Goal: Task Accomplishment & Management: Manage account settings

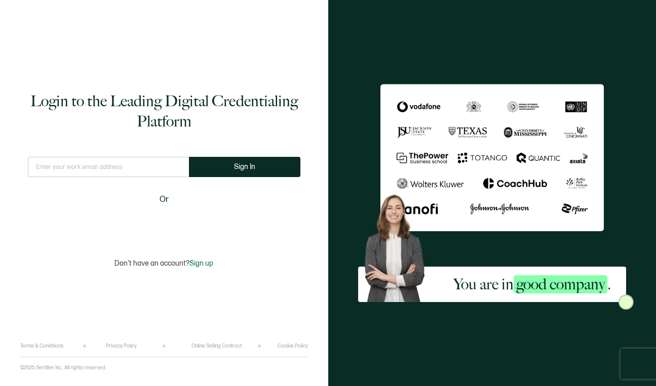
type input "[EMAIL_ADDRESS][PERSON_NAME][DOMAIN_NAME]"
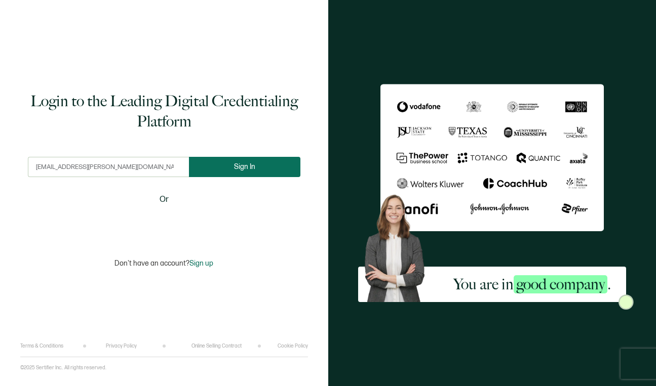
click at [274, 159] on button "Sign In" at bounding box center [244, 167] width 111 height 20
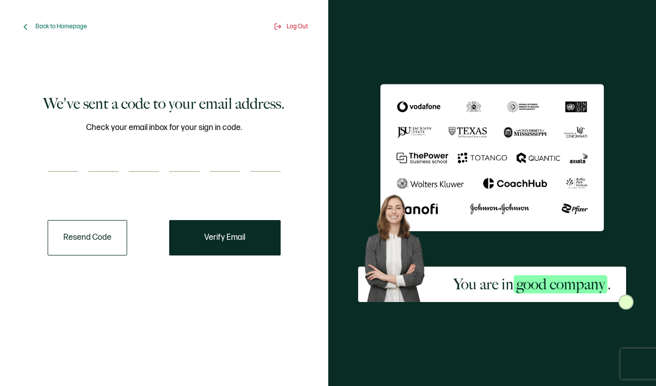
click at [73, 170] on input "number" at bounding box center [63, 162] width 30 height 20
paste input "6"
type input "6"
type input "1"
type input "7"
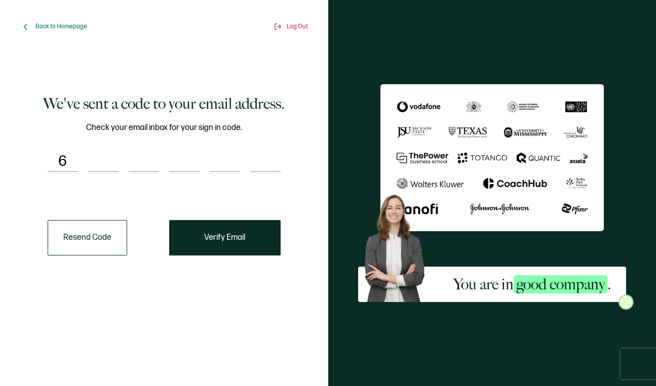
type input "7"
type input "6"
type input "5"
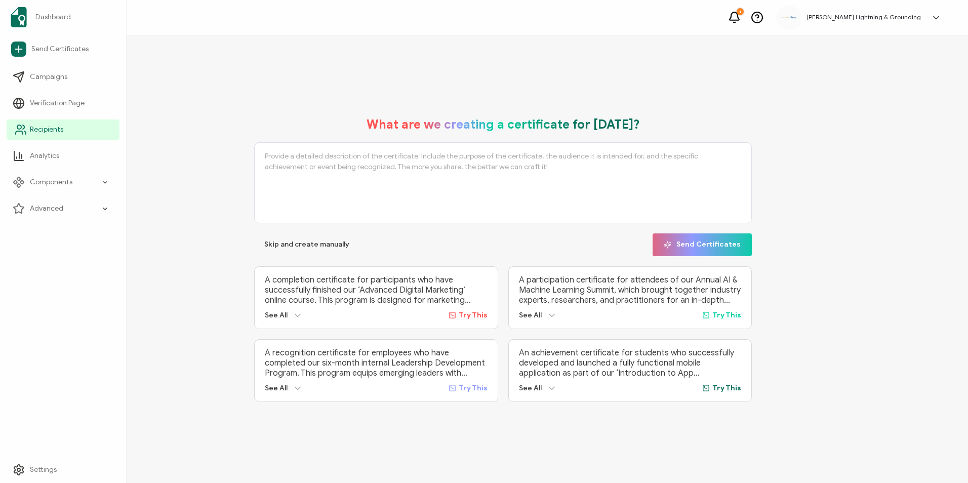
click at [65, 130] on link "Recipients" at bounding box center [63, 130] width 113 height 20
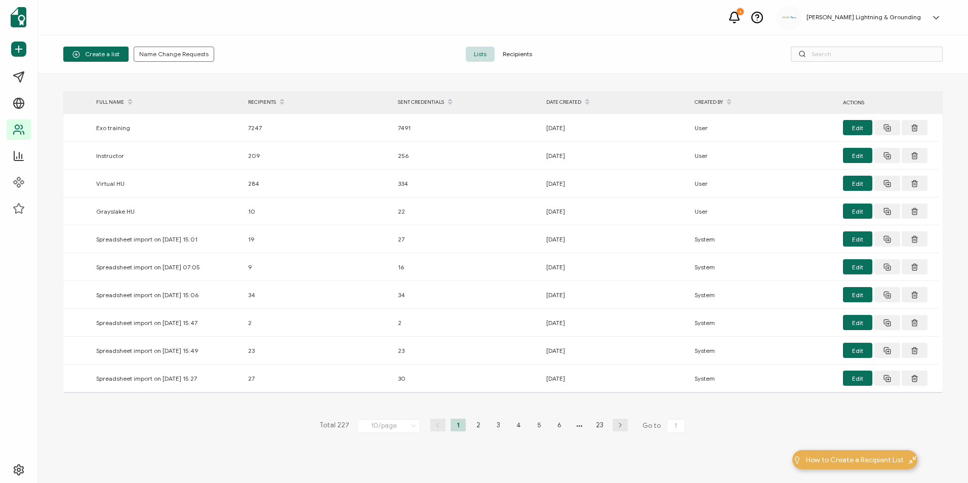
click at [515, 56] on span "Recipients" at bounding box center [518, 54] width 46 height 15
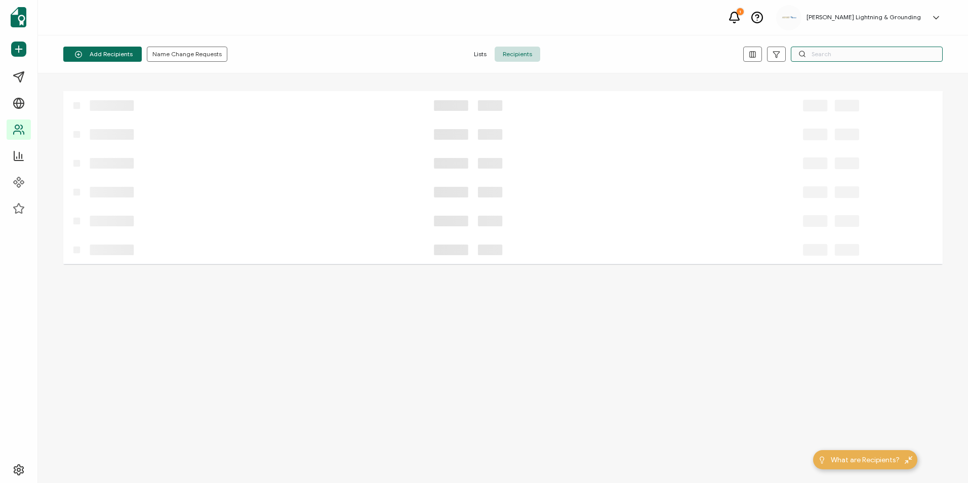
click at [655, 55] on input "text" at bounding box center [867, 54] width 152 height 15
paste input "[PERSON_NAME]"
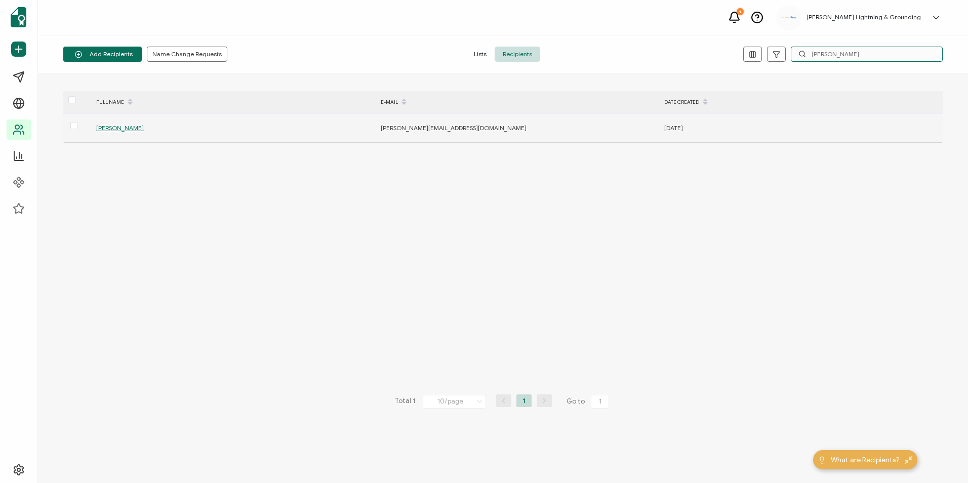
type input "[PERSON_NAME]"
click at [112, 126] on span "[PERSON_NAME]" at bounding box center [120, 128] width 48 height 8
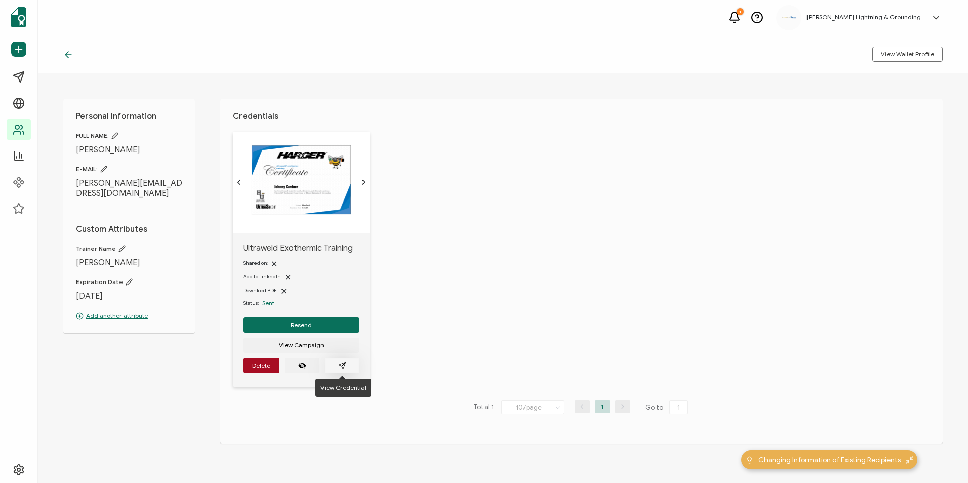
click at [352, 367] on button "button" at bounding box center [342, 365] width 35 height 15
click at [69, 51] on icon at bounding box center [68, 55] width 10 height 10
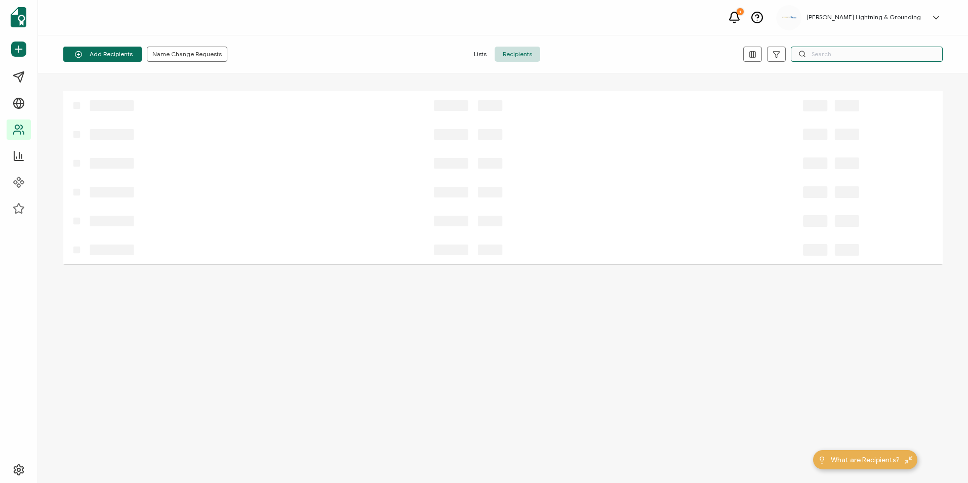
click at [655, 50] on input "text" at bounding box center [867, 54] width 152 height 15
paste input "[PERSON_NAME]"
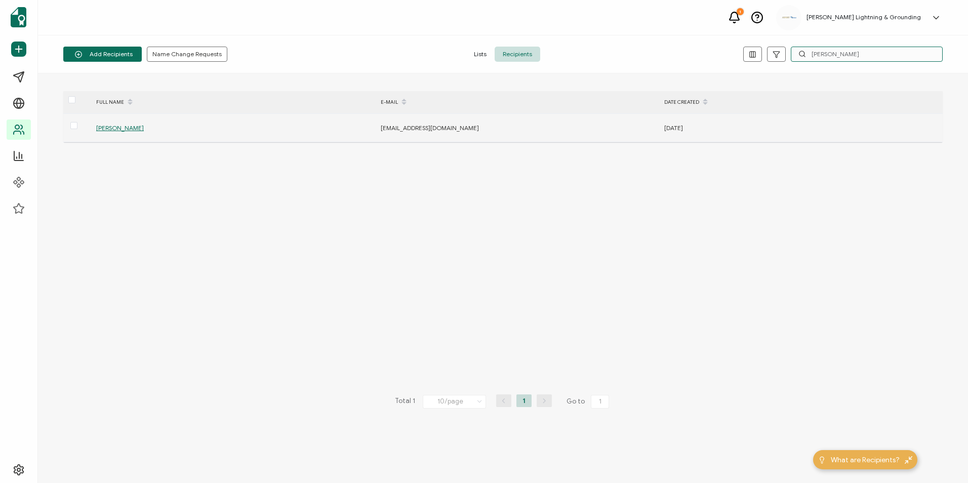
type input "[PERSON_NAME]"
click at [122, 128] on span "[PERSON_NAME]" at bounding box center [120, 128] width 48 height 8
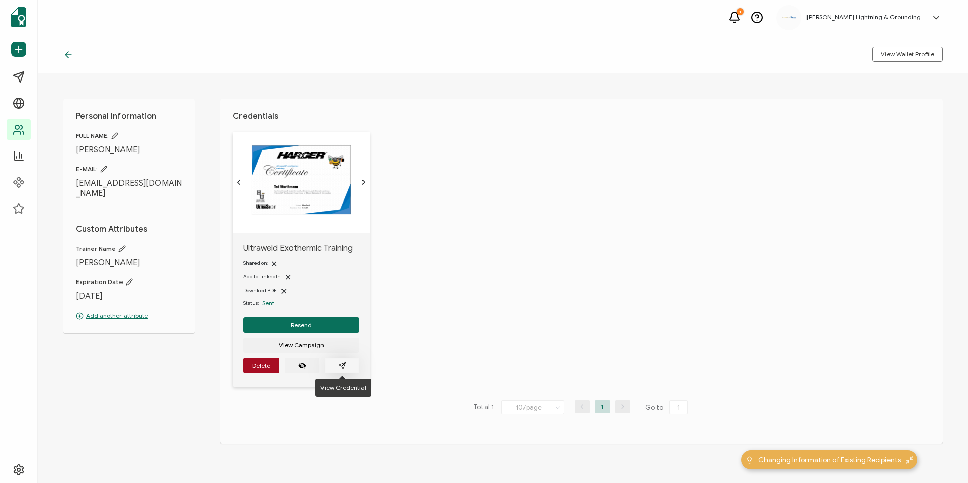
click at [348, 364] on button "button" at bounding box center [342, 365] width 35 height 15
click at [66, 54] on icon at bounding box center [66, 55] width 3 height 6
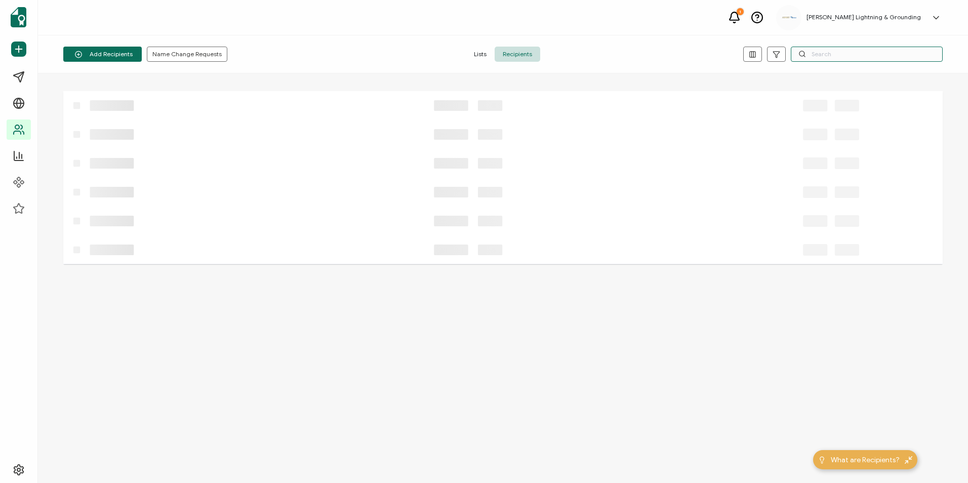
click at [655, 55] on input "text" at bounding box center [867, 54] width 152 height 15
paste input "[PERSON_NAME]"
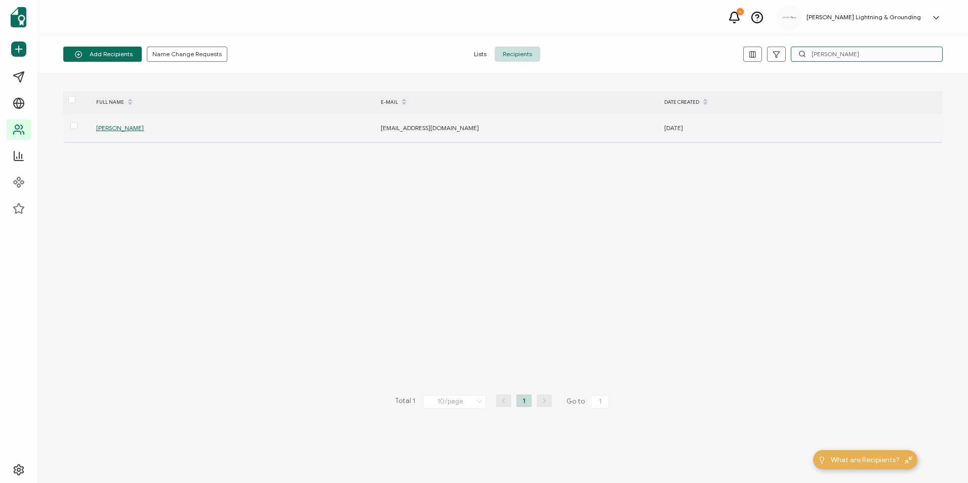
type input "[PERSON_NAME]"
click at [105, 132] on div "[PERSON_NAME]" at bounding box center [233, 128] width 284 height 12
click at [106, 132] on div "[PERSON_NAME]" at bounding box center [233, 128] width 284 height 12
click at [106, 129] on span "[PERSON_NAME]" at bounding box center [120, 128] width 48 height 8
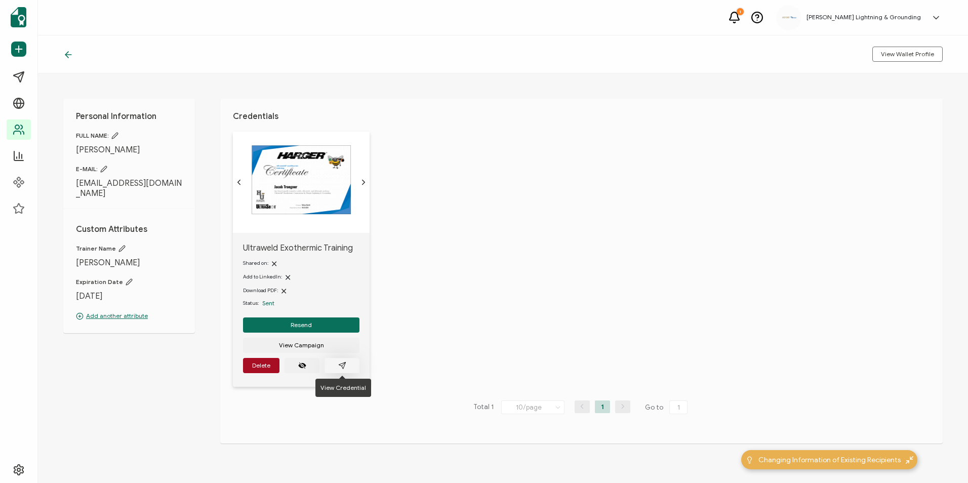
click at [342, 367] on icon "paper plane outline" at bounding box center [342, 366] width 8 height 8
click at [68, 57] on icon at bounding box center [68, 55] width 10 height 10
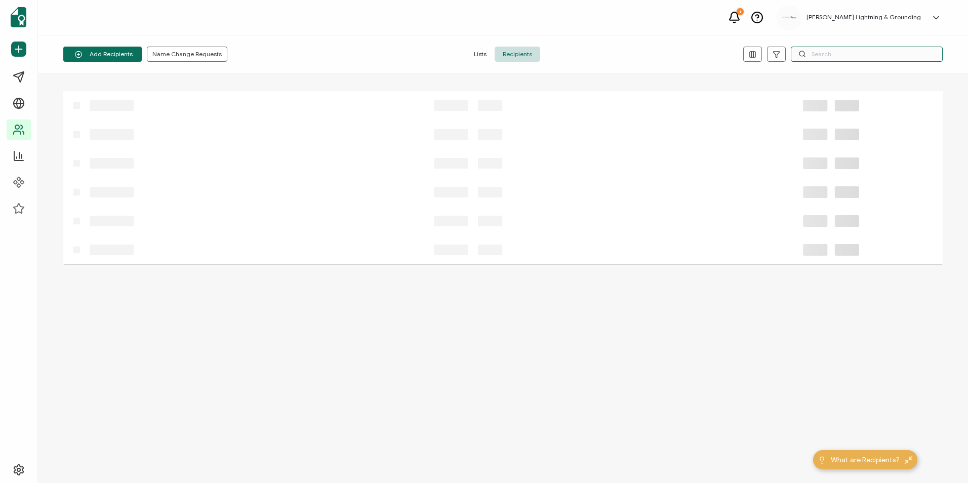
click at [655, 53] on input "text" at bounding box center [867, 54] width 152 height 15
paste input "[PERSON_NAME][MEDICAL_DATA]"
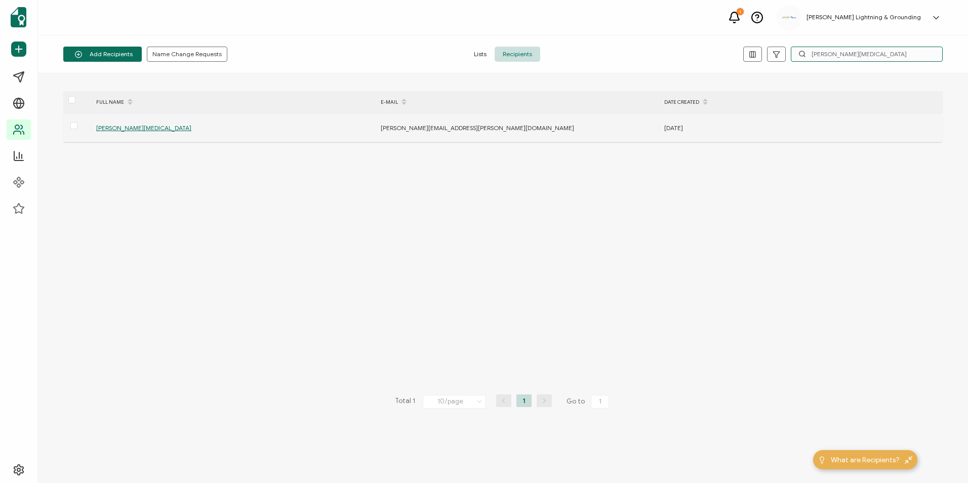
type input "[PERSON_NAME][MEDICAL_DATA]"
click at [127, 132] on div "[PERSON_NAME][MEDICAL_DATA]" at bounding box center [233, 128] width 284 height 12
click at [127, 129] on span "[PERSON_NAME][MEDICAL_DATA]" at bounding box center [143, 128] width 95 height 8
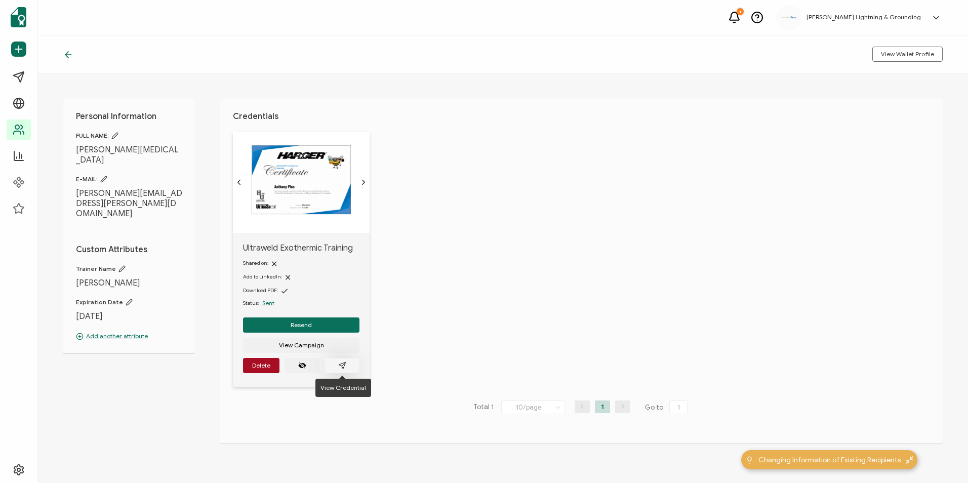
click at [354, 365] on button "button" at bounding box center [342, 365] width 35 height 15
click at [68, 54] on icon at bounding box center [68, 55] width 10 height 10
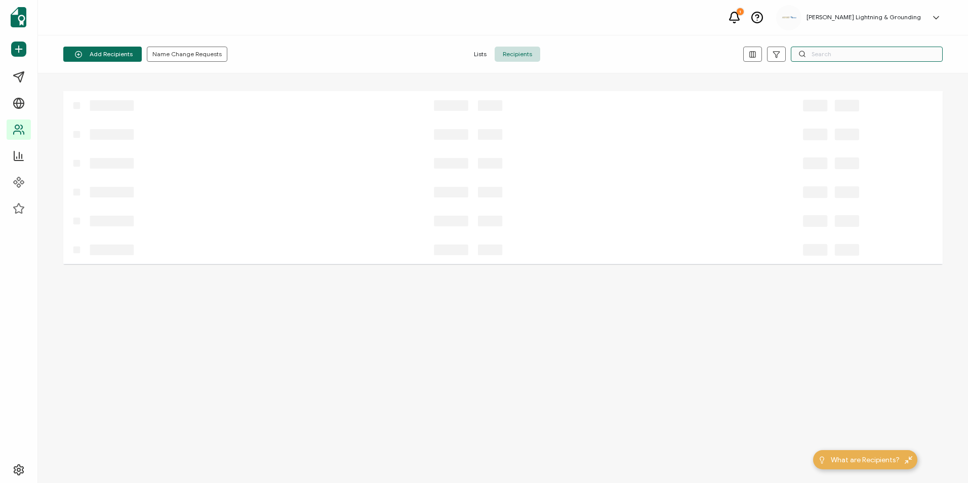
click at [655, 56] on input "text" at bounding box center [867, 54] width 152 height 15
paste input "[PERSON_NAME]"
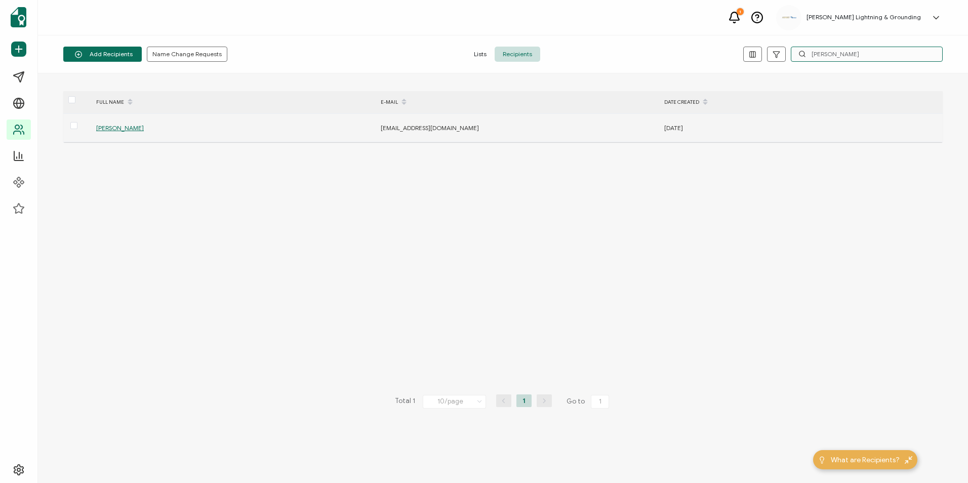
type input "[PERSON_NAME]"
click at [132, 128] on span "[PERSON_NAME]" at bounding box center [120, 128] width 48 height 8
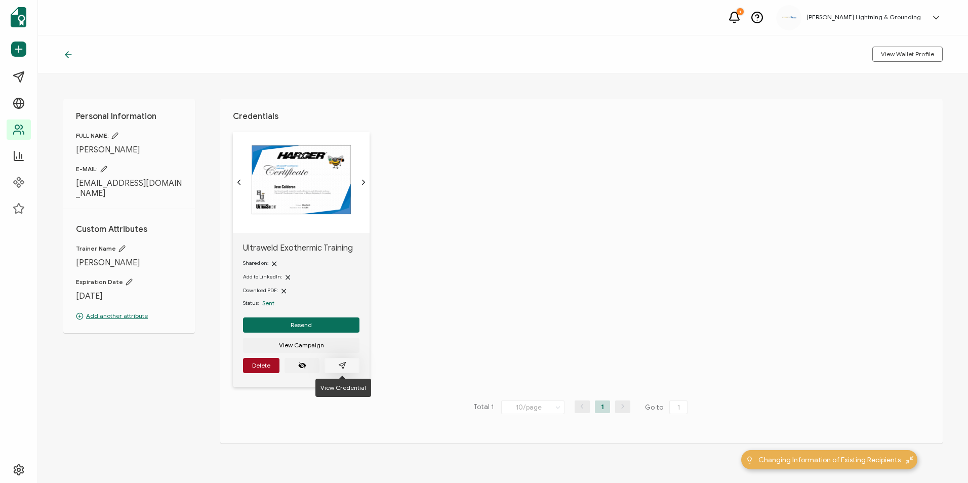
click at [339, 363] on icon "paper plane outline" at bounding box center [342, 366] width 8 height 8
click at [63, 52] on div "View Wallet Profile" at bounding box center [503, 54] width 930 height 38
click at [66, 53] on icon at bounding box center [68, 55] width 10 height 10
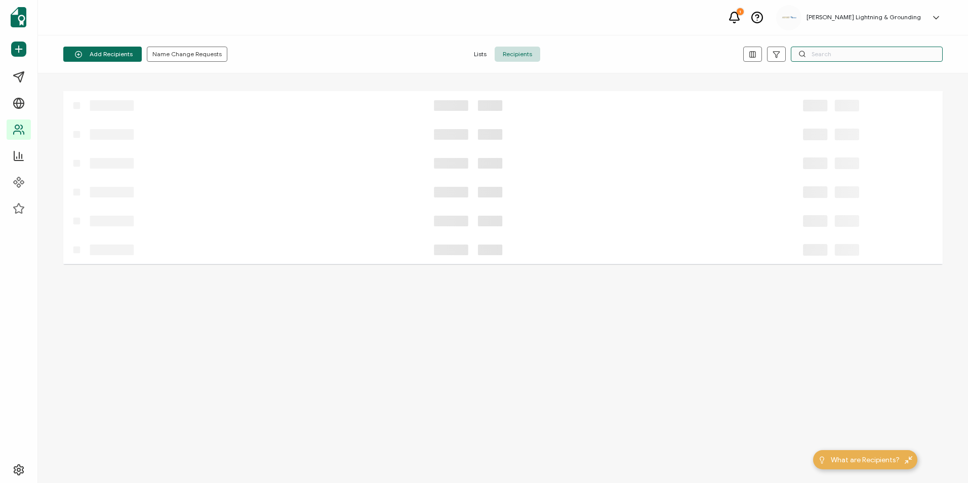
click at [655, 50] on input "text" at bounding box center [867, 54] width 152 height 15
paste input "[PERSON_NAME]"
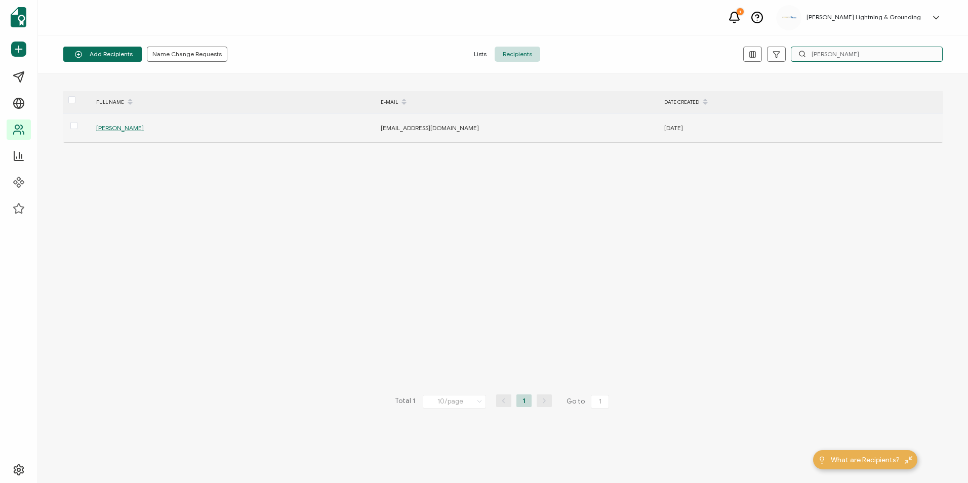
type input "[PERSON_NAME]"
click at [126, 130] on span "[PERSON_NAME]" at bounding box center [120, 128] width 48 height 8
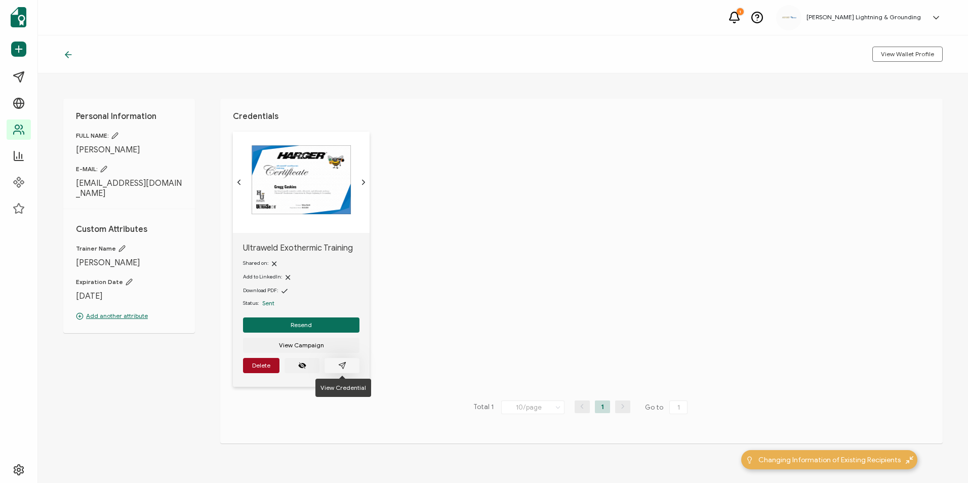
click at [340, 365] on icon "paper plane outline" at bounding box center [342, 366] width 8 height 8
click at [65, 52] on icon at bounding box center [68, 55] width 10 height 10
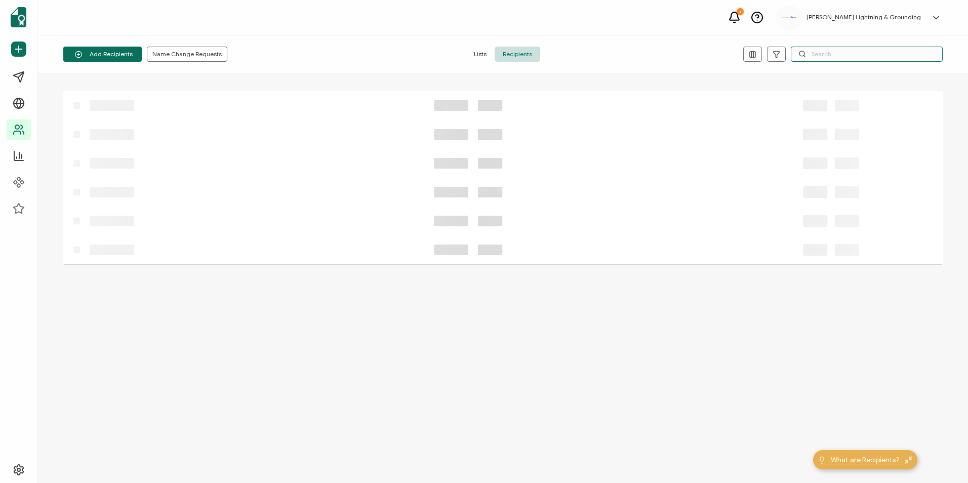
click at [655, 52] on input "text" at bounding box center [867, 54] width 152 height 15
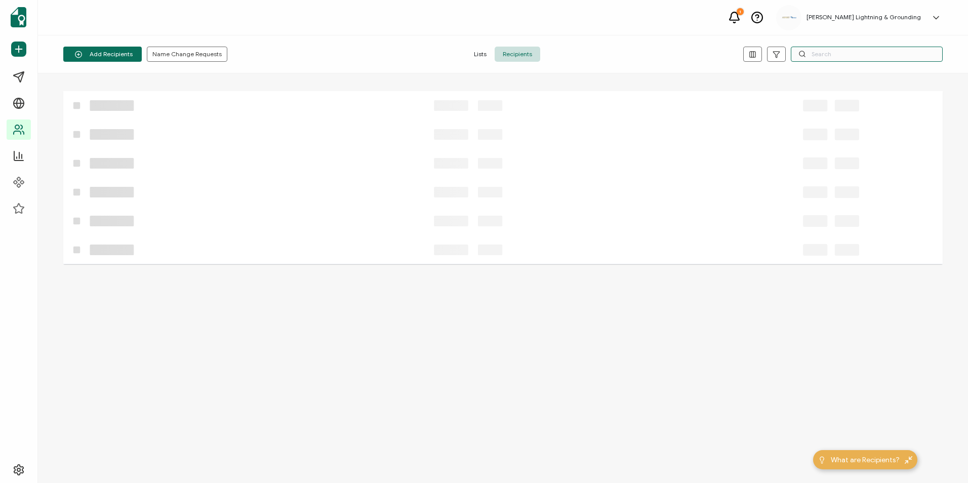
paste input "[PERSON_NAME]"
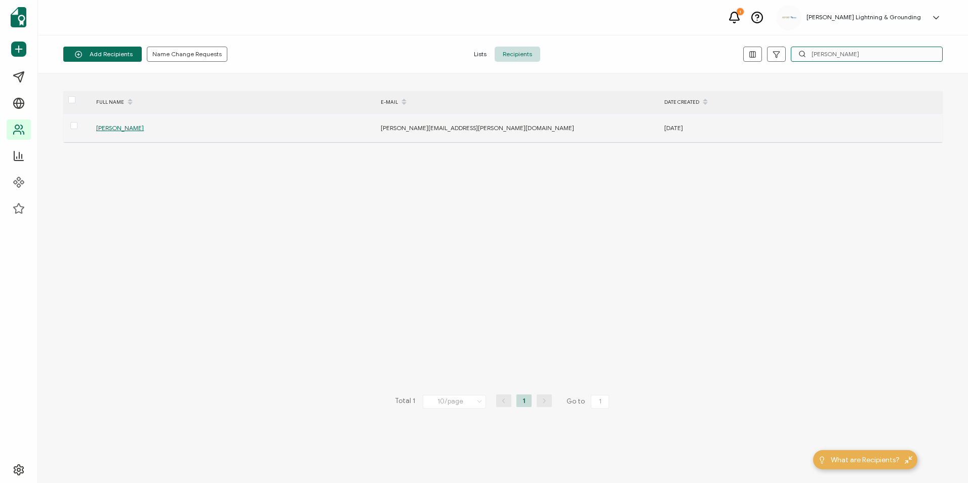
type input "[PERSON_NAME]"
click at [107, 129] on span "[PERSON_NAME]" at bounding box center [120, 128] width 48 height 8
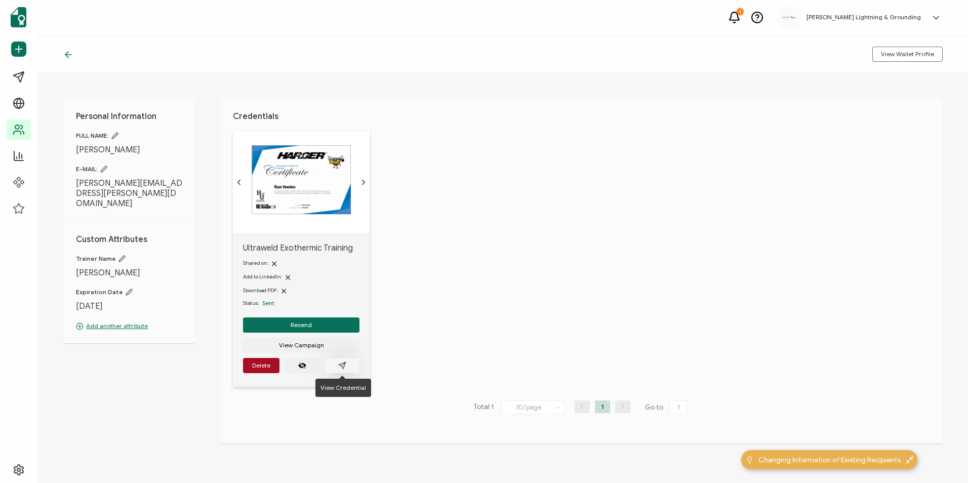
click at [354, 362] on button "button" at bounding box center [342, 365] width 35 height 15
click at [70, 55] on icon at bounding box center [68, 55] width 6 height 0
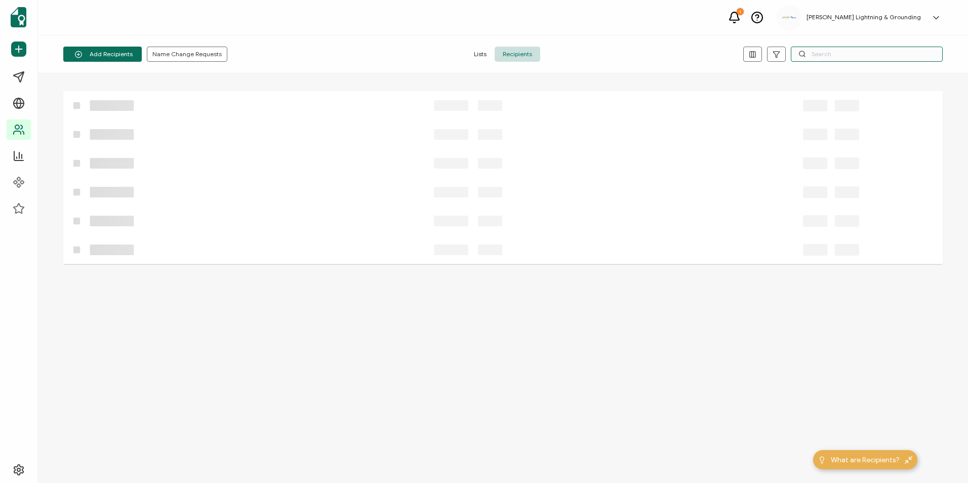
click at [655, 51] on input "text" at bounding box center [867, 54] width 152 height 15
paste input "[PERSON_NAME]"
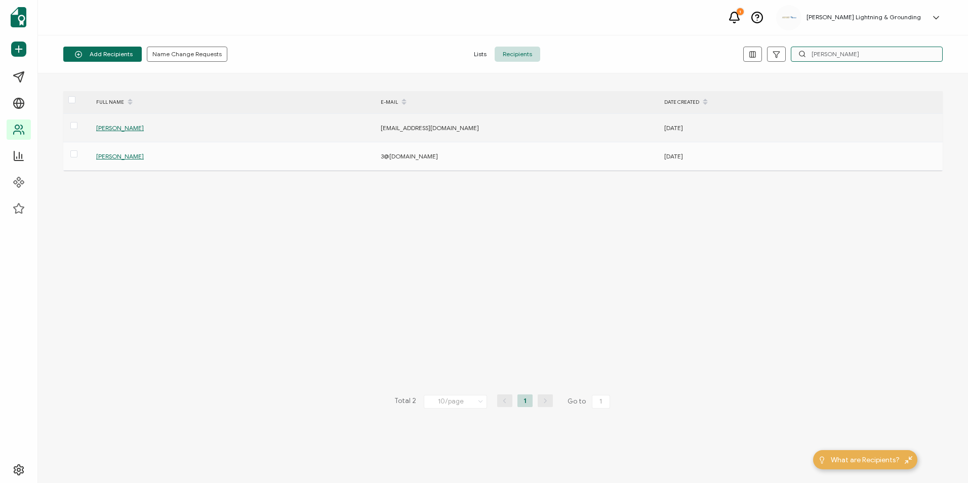
type input "[PERSON_NAME]"
click at [116, 127] on span "[PERSON_NAME]" at bounding box center [120, 128] width 48 height 8
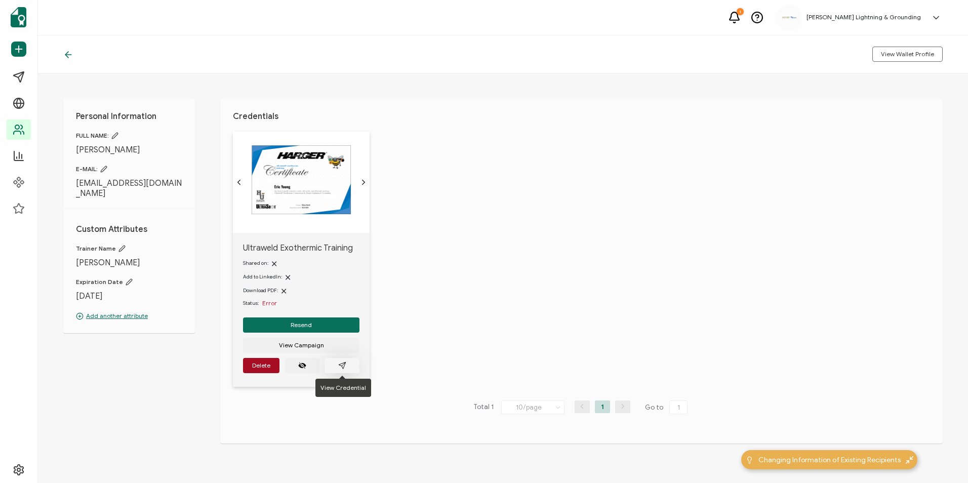
click at [352, 371] on button "button" at bounding box center [342, 365] width 35 height 15
click at [75, 52] on div at bounding box center [70, 54] width 15 height 10
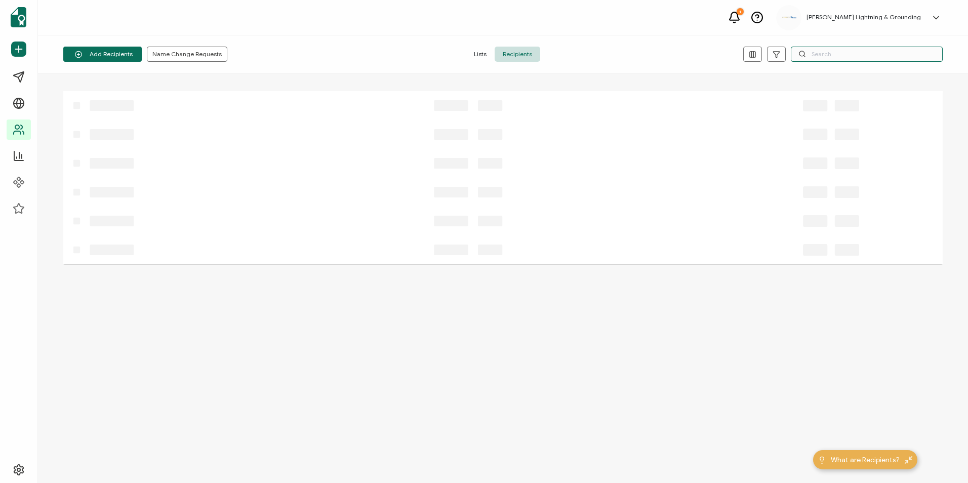
click at [655, 52] on input "text" at bounding box center [867, 54] width 152 height 15
paste input "[PERSON_NAME]"
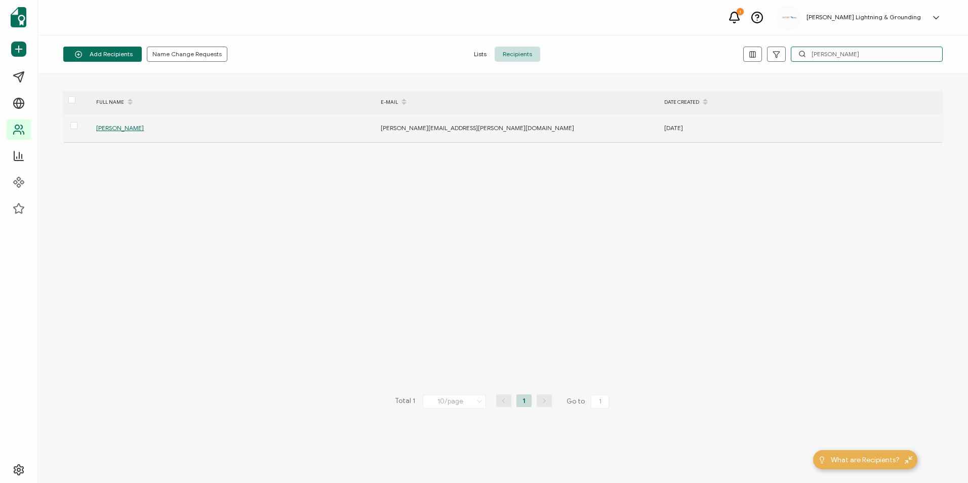
type input "[PERSON_NAME]"
click at [118, 127] on span "[PERSON_NAME]" at bounding box center [120, 128] width 48 height 8
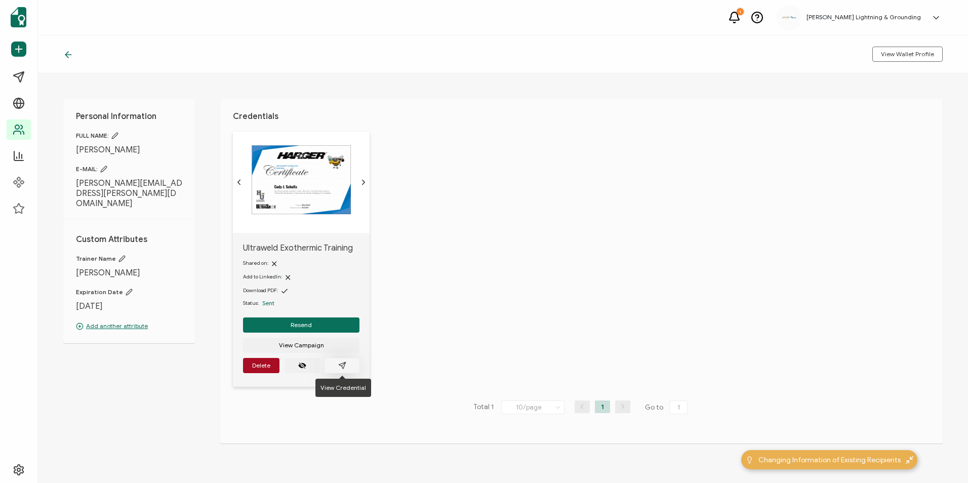
click at [354, 364] on button "button" at bounding box center [342, 365] width 35 height 15
click at [68, 54] on icon at bounding box center [68, 55] width 10 height 10
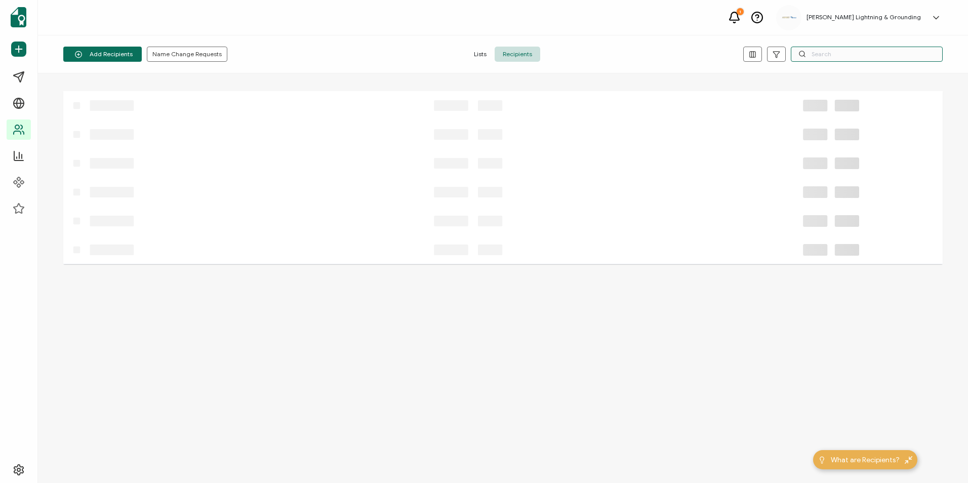
click at [655, 56] on input "text" at bounding box center [867, 54] width 152 height 15
paste input "[PERSON_NAME]"
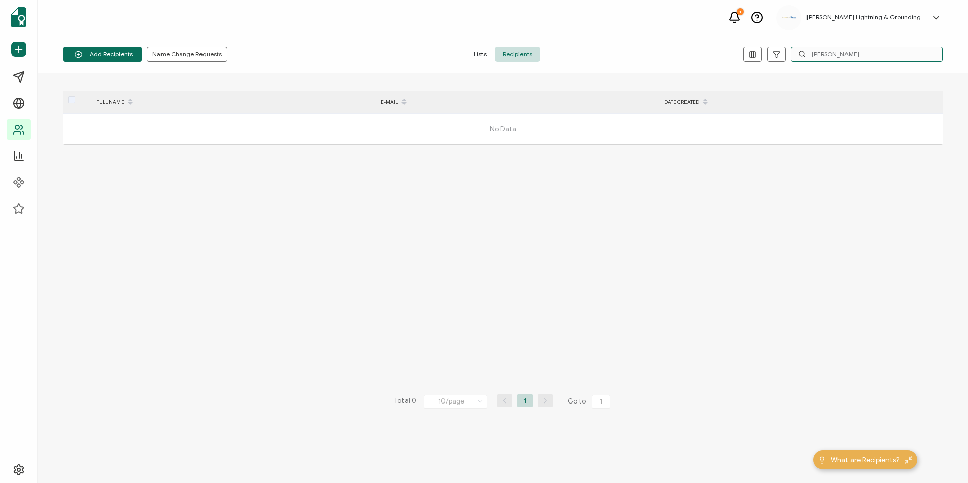
type input "[PERSON_NAME]"
click at [655, 52] on input "[PERSON_NAME]" at bounding box center [867, 54] width 152 height 15
click at [531, 51] on span "Recipients" at bounding box center [518, 54] width 46 height 15
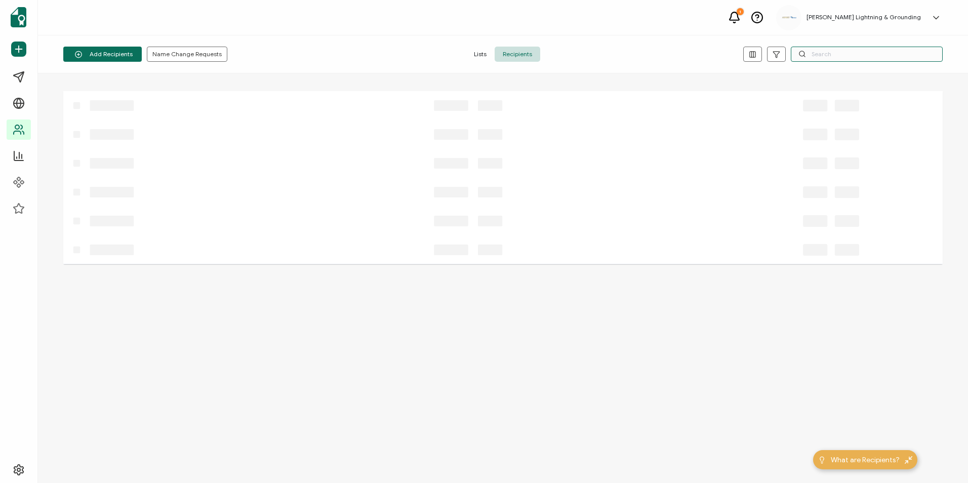
click at [655, 60] on input "text" at bounding box center [867, 54] width 152 height 15
paste input "[EMAIL_ADDRESS][DOMAIN_NAME]"
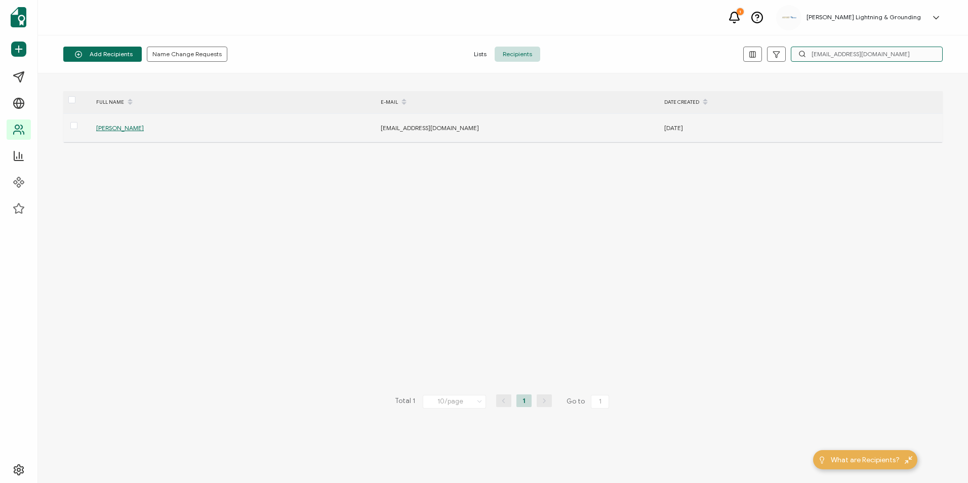
type input "[EMAIL_ADDRESS][DOMAIN_NAME]"
click at [104, 128] on span "[PERSON_NAME]" at bounding box center [120, 128] width 48 height 8
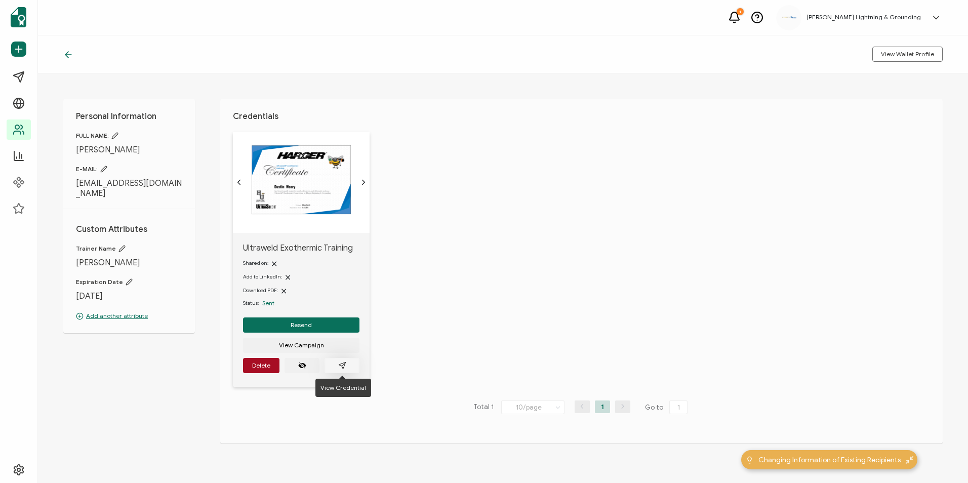
click at [349, 366] on button "button" at bounding box center [342, 365] width 35 height 15
click at [63, 51] on div "View Wallet Profile" at bounding box center [503, 54] width 930 height 38
click at [71, 55] on icon at bounding box center [68, 55] width 10 height 10
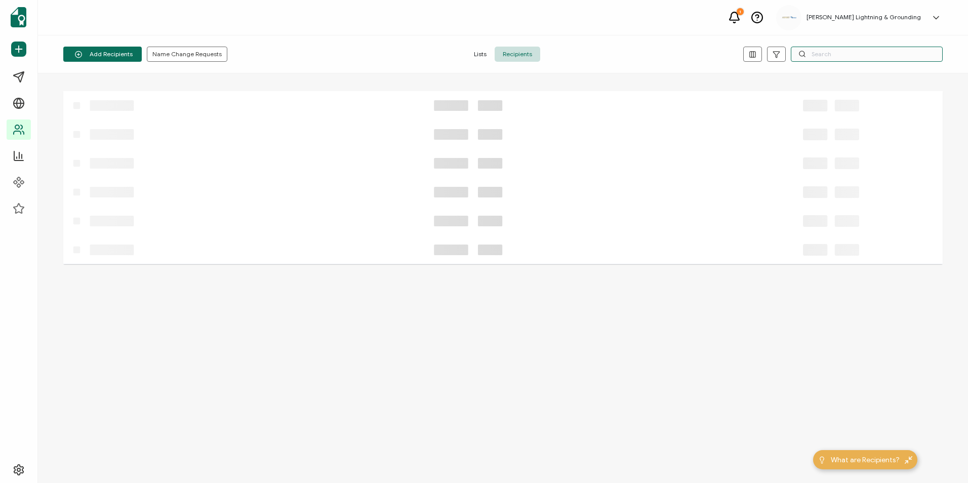
click at [655, 51] on input "text" at bounding box center [867, 54] width 152 height 15
paste input "Mensud Hot"
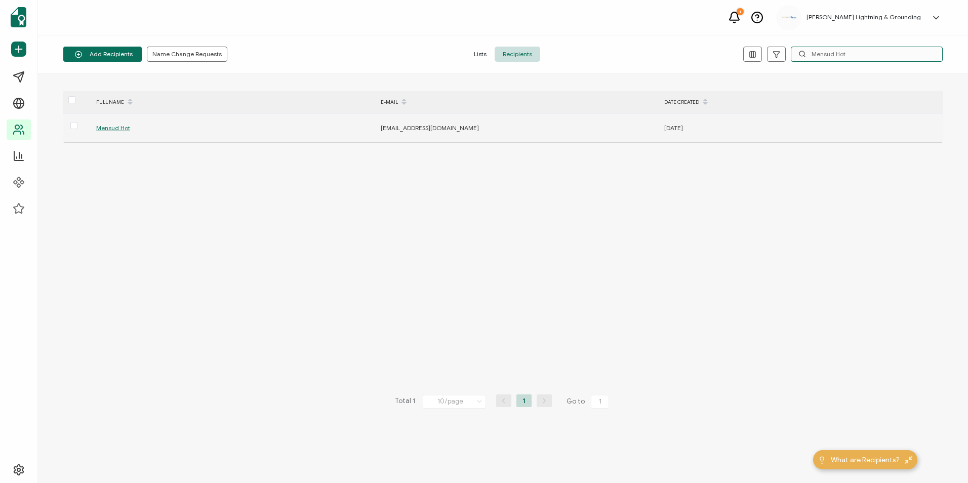
type input "Mensud Hot"
click at [126, 128] on span "Mensud Hot" at bounding box center [113, 128] width 34 height 8
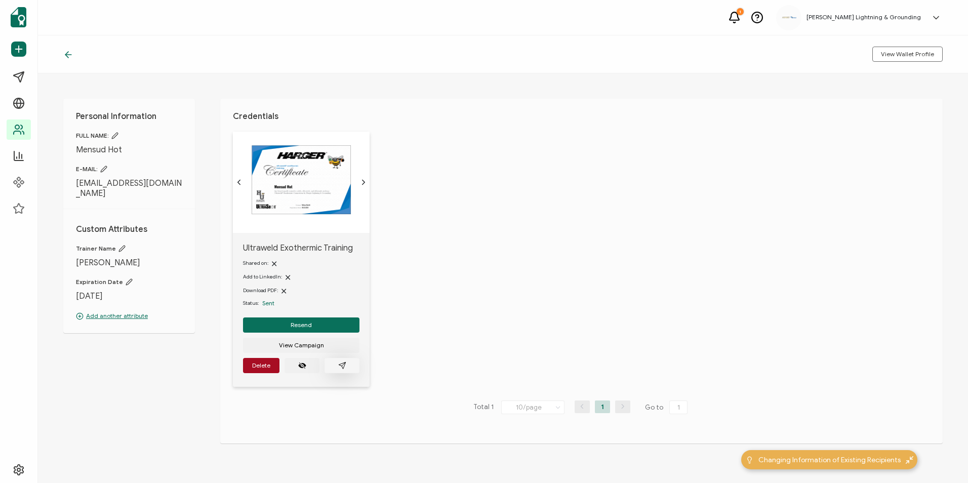
click at [339, 370] on button "button" at bounding box center [342, 365] width 35 height 15
click at [71, 56] on icon at bounding box center [68, 55] width 10 height 10
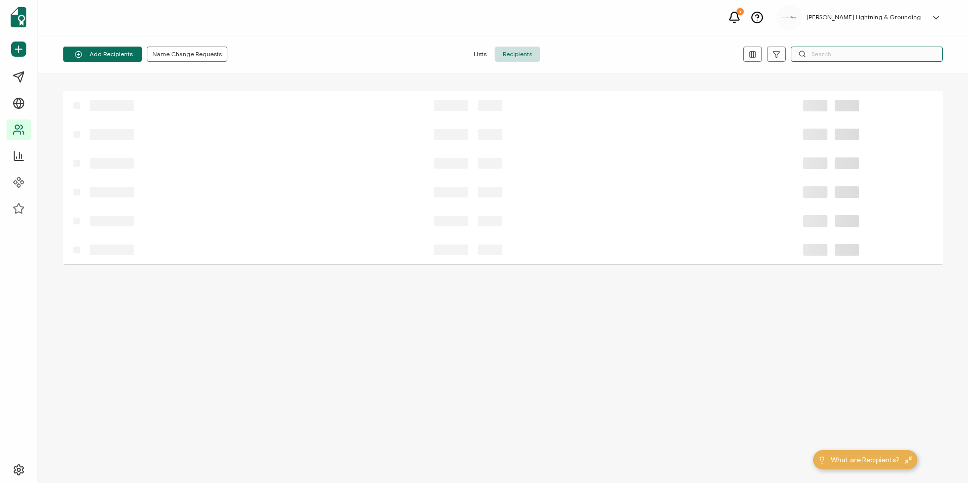
click at [655, 52] on input "text" at bounding box center [867, 54] width 152 height 15
paste input "[PERSON_NAME]"
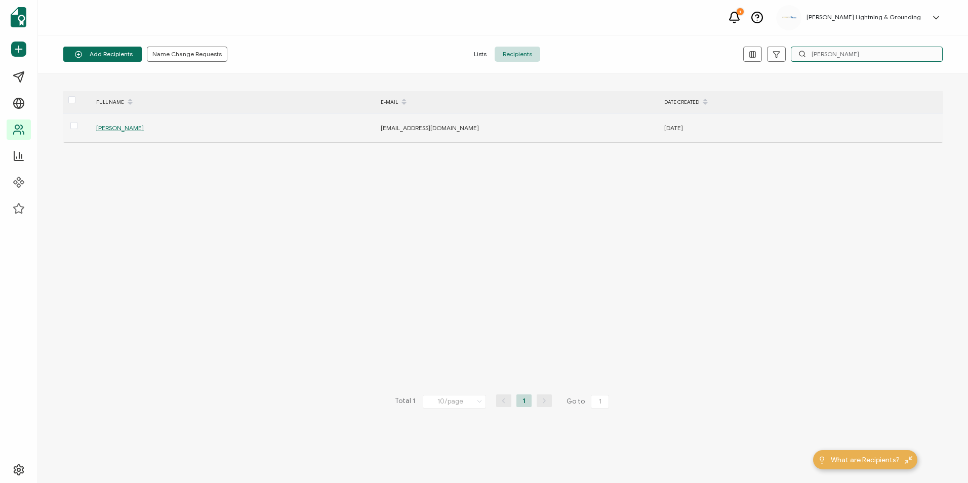
type input "[PERSON_NAME]"
click at [118, 128] on span "[PERSON_NAME]" at bounding box center [120, 128] width 48 height 8
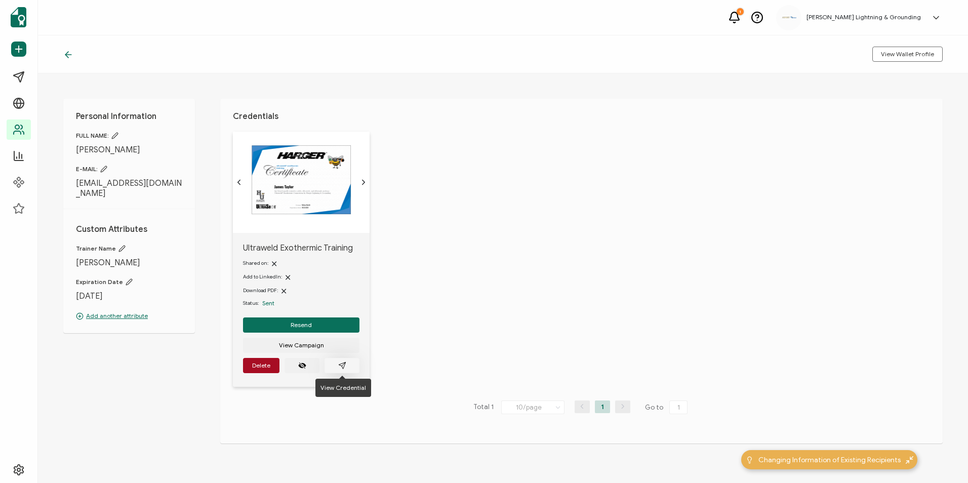
click at [353, 363] on button "button" at bounding box center [342, 365] width 35 height 15
click at [70, 55] on icon at bounding box center [68, 55] width 10 height 10
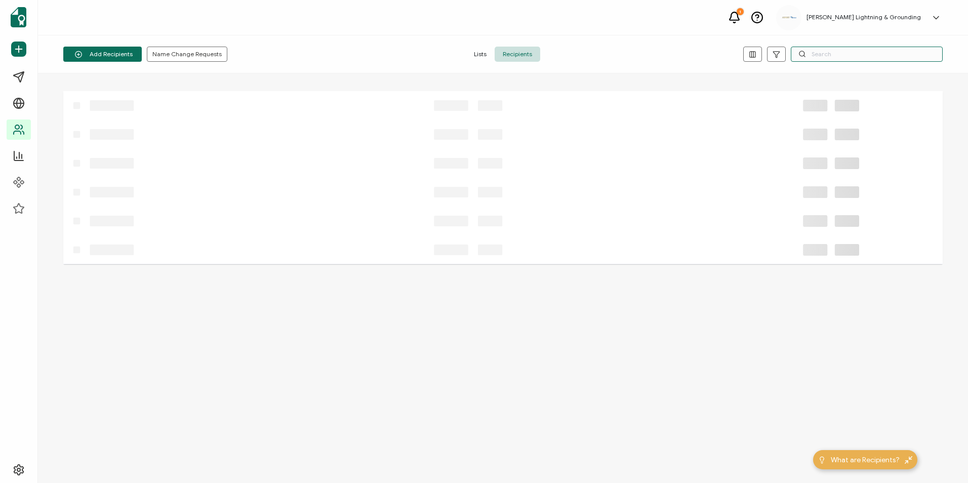
click at [655, 57] on input "text" at bounding box center [867, 54] width 152 height 15
paste input "[PERSON_NAME]"
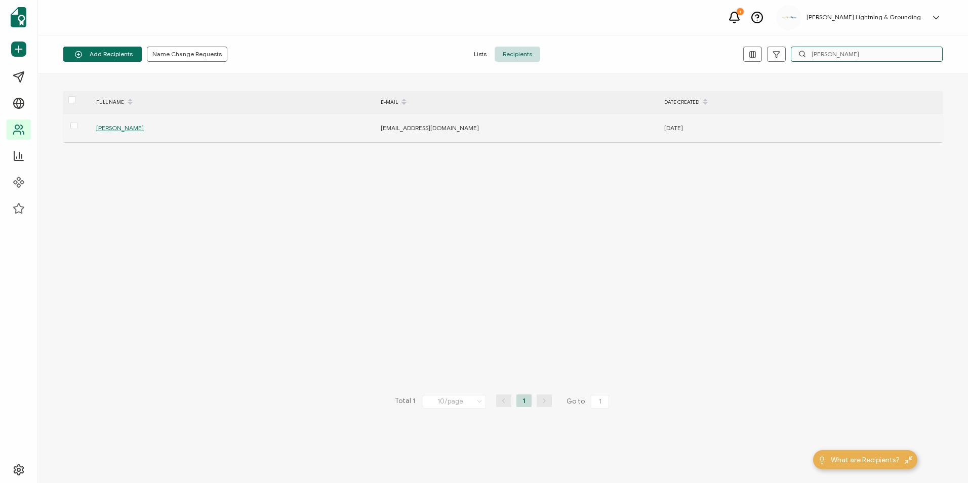
type input "[PERSON_NAME]"
click at [114, 128] on span "[PERSON_NAME]" at bounding box center [120, 128] width 48 height 8
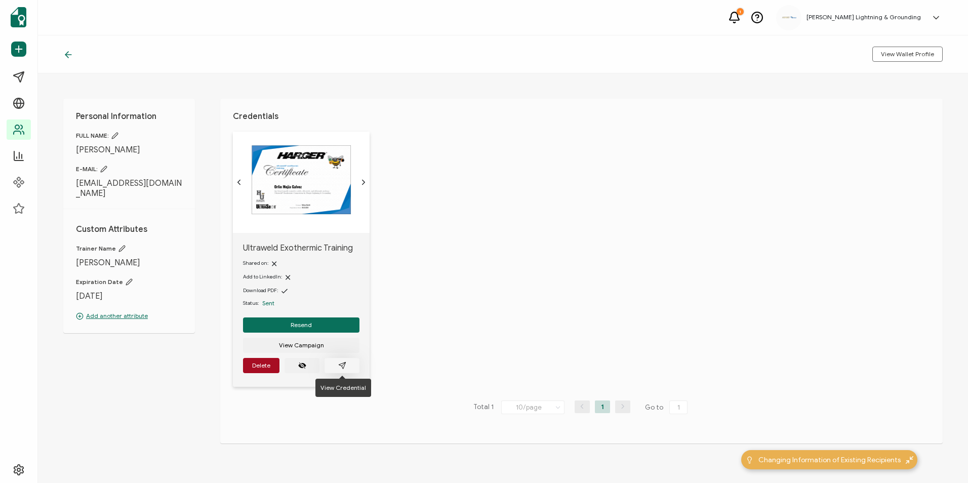
click at [348, 370] on button "button" at bounding box center [342, 365] width 35 height 15
click at [70, 54] on icon at bounding box center [68, 55] width 10 height 10
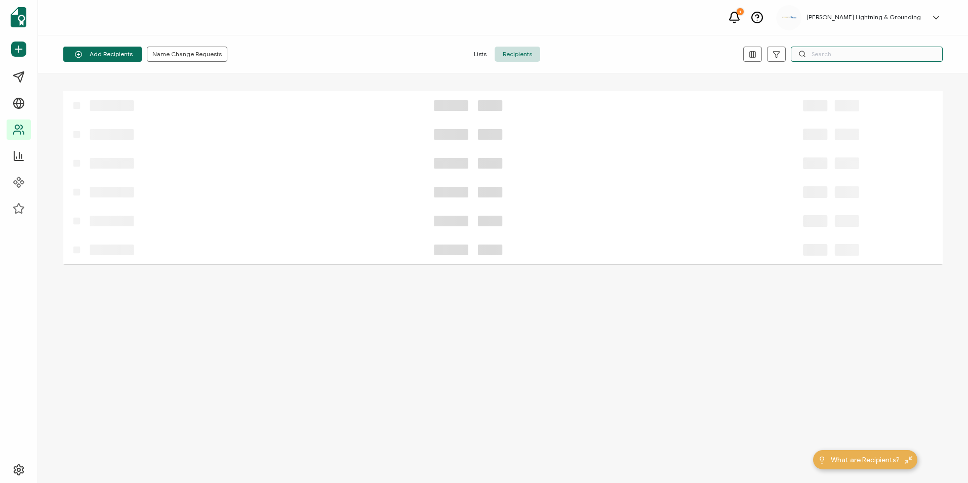
click at [655, 52] on input "text" at bounding box center [867, 54] width 152 height 15
paste input "[PERSON_NAME]"
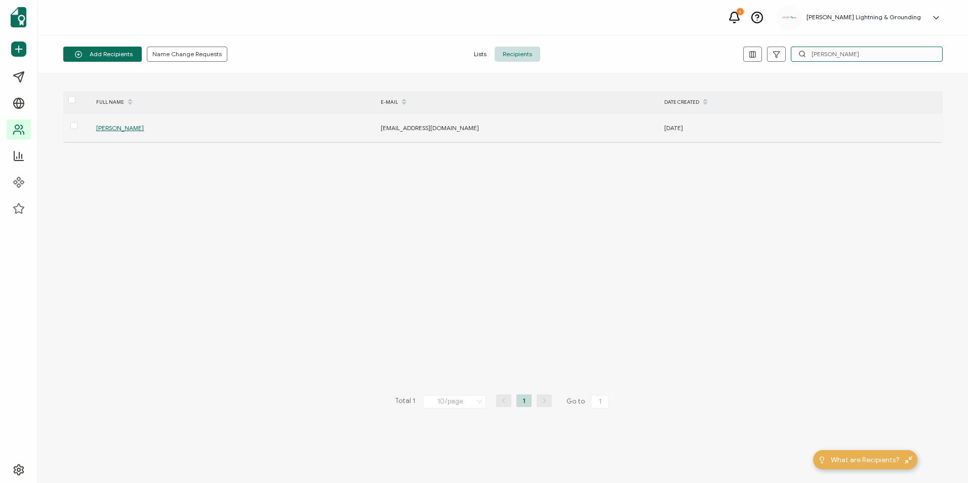
type input "[PERSON_NAME]"
click at [133, 129] on div "[PERSON_NAME]" at bounding box center [233, 128] width 284 height 12
click at [129, 129] on span "[PERSON_NAME]" at bounding box center [120, 128] width 48 height 8
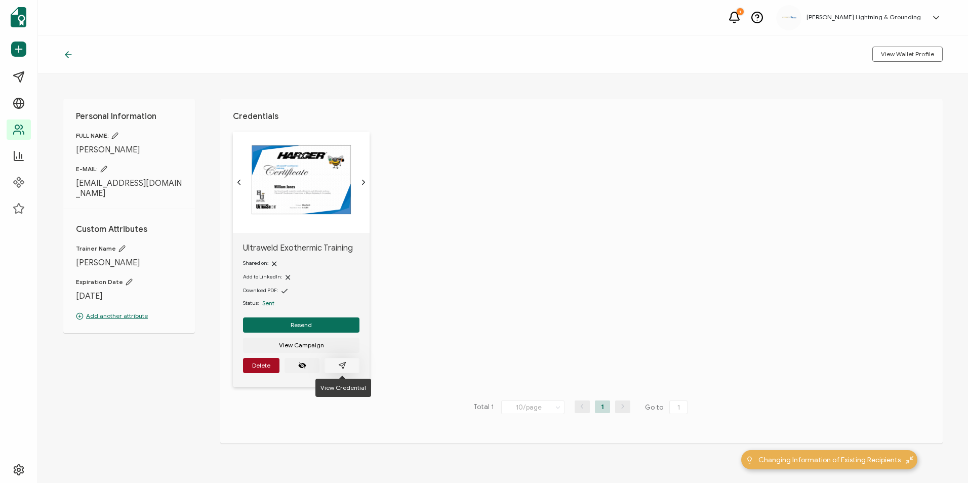
click at [344, 367] on icon "paper plane outline" at bounding box center [342, 366] width 8 height 8
click at [67, 55] on icon at bounding box center [68, 55] width 6 height 0
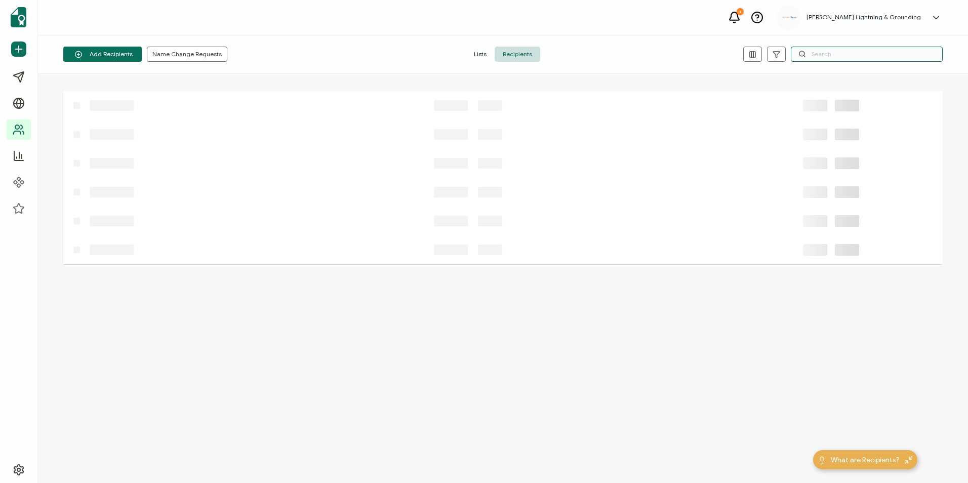
click at [655, 57] on input "text" at bounding box center [867, 54] width 152 height 15
paste input "[PERSON_NAME]"
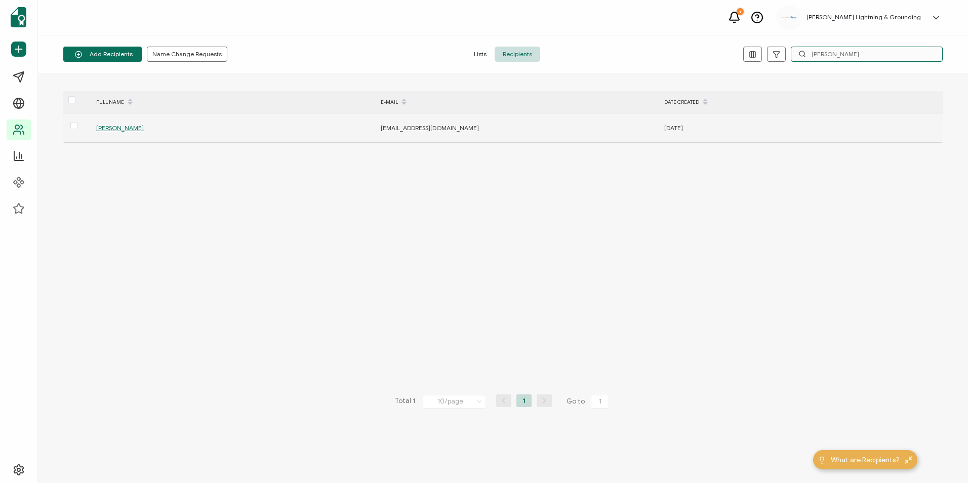
type input "[PERSON_NAME]"
click at [129, 125] on span "[PERSON_NAME]" at bounding box center [120, 128] width 48 height 8
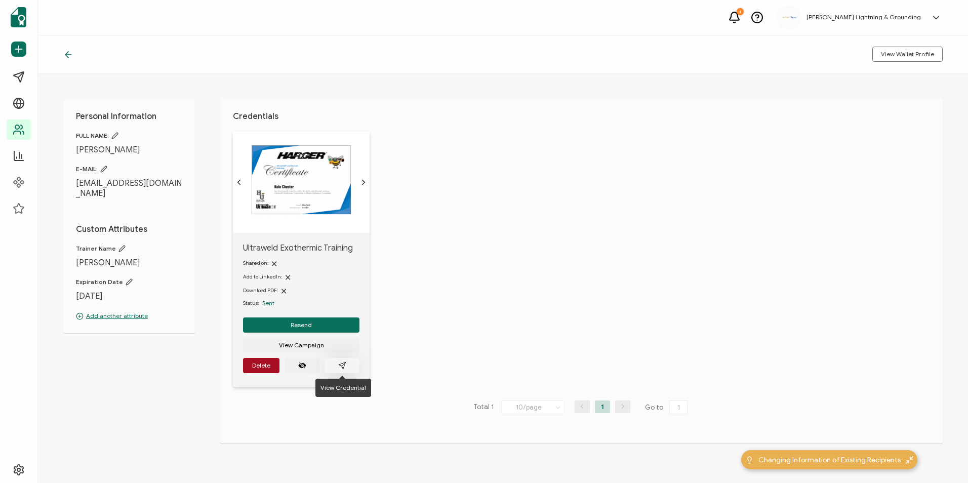
click at [351, 365] on button "button" at bounding box center [342, 365] width 35 height 15
click at [69, 56] on icon at bounding box center [68, 55] width 10 height 10
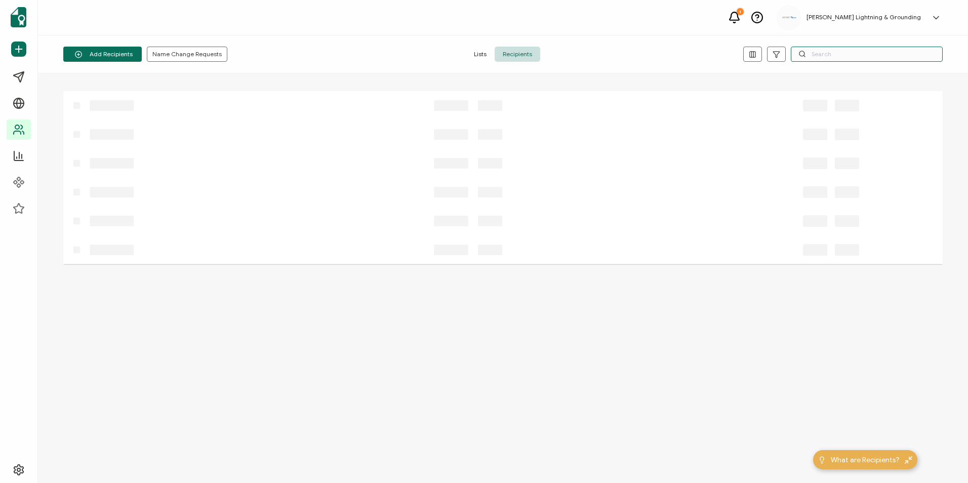
click at [655, 52] on input "text" at bounding box center [867, 54] width 152 height 15
paste input "[PERSON_NAME]"
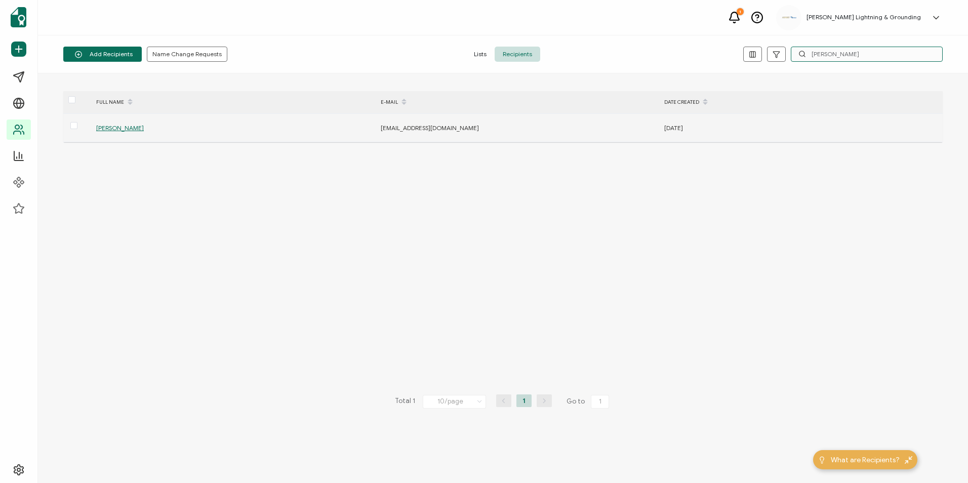
type input "[PERSON_NAME]"
click at [137, 130] on span "[PERSON_NAME]" at bounding box center [120, 128] width 48 height 8
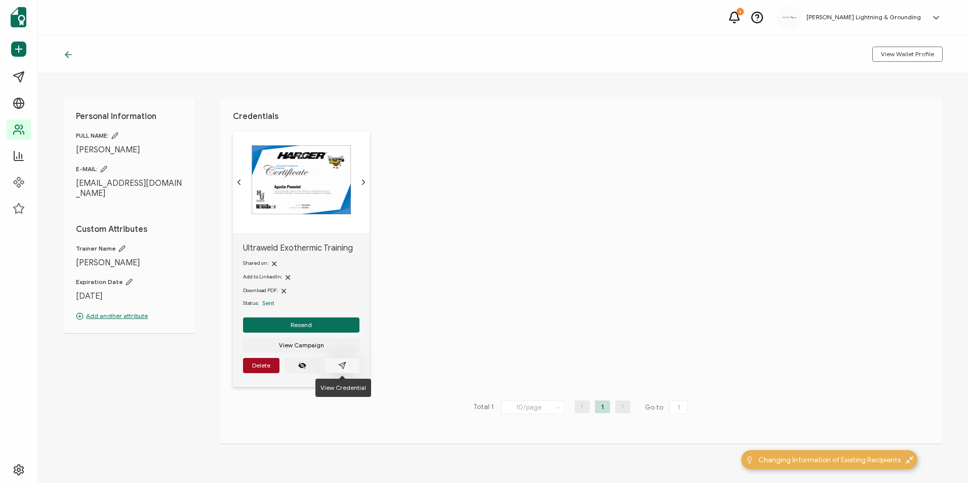
click at [341, 371] on button "button" at bounding box center [342, 365] width 35 height 15
click at [70, 56] on icon at bounding box center [68, 55] width 10 height 10
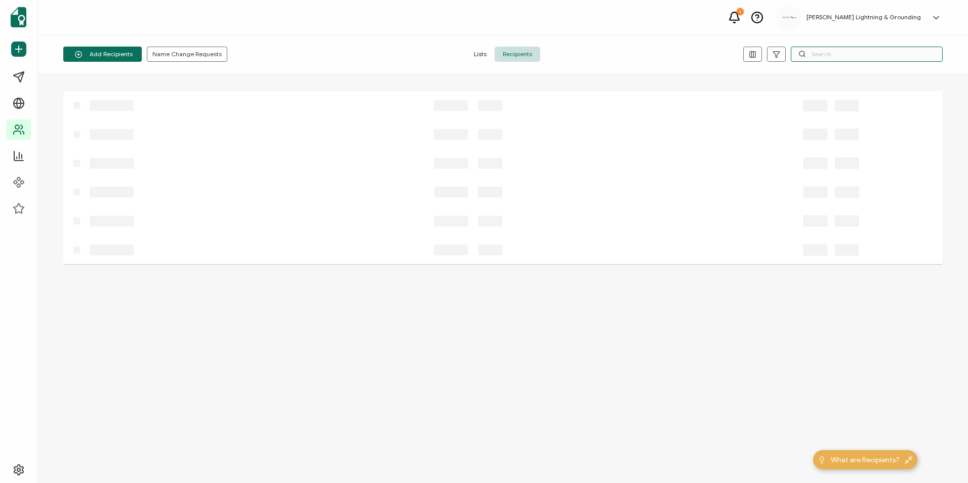
click at [655, 55] on input "text" at bounding box center [867, 54] width 152 height 15
paste input "[PERSON_NAME]"
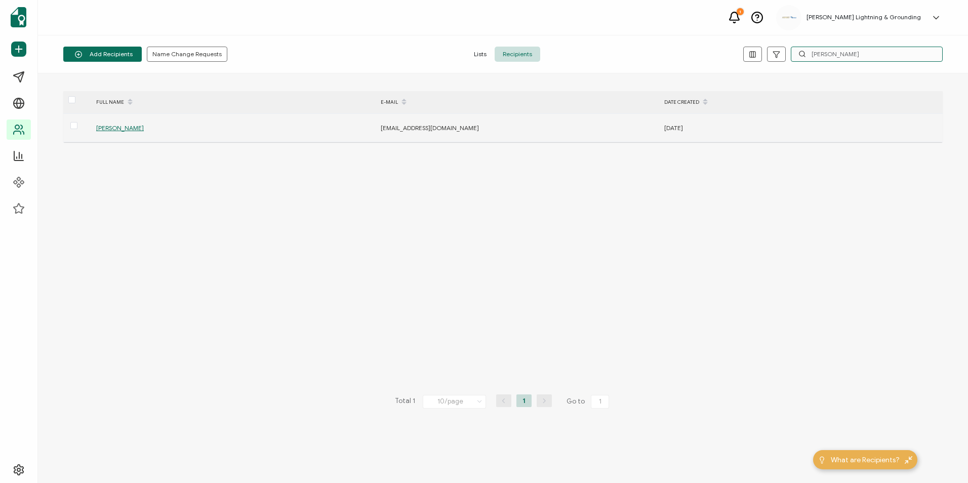
type input "[PERSON_NAME]"
click at [132, 129] on span "[PERSON_NAME]" at bounding box center [120, 128] width 48 height 8
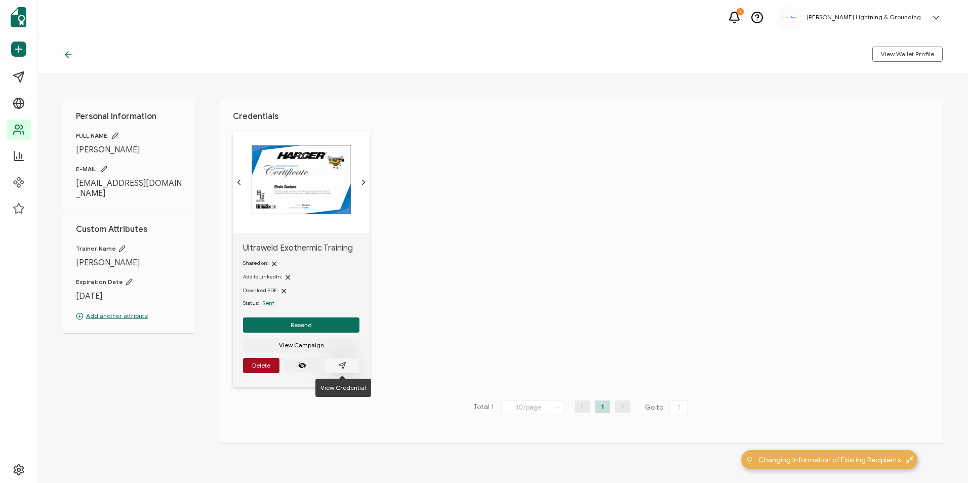
click at [348, 371] on button "button" at bounding box center [342, 365] width 35 height 15
click at [69, 55] on icon at bounding box center [68, 55] width 10 height 10
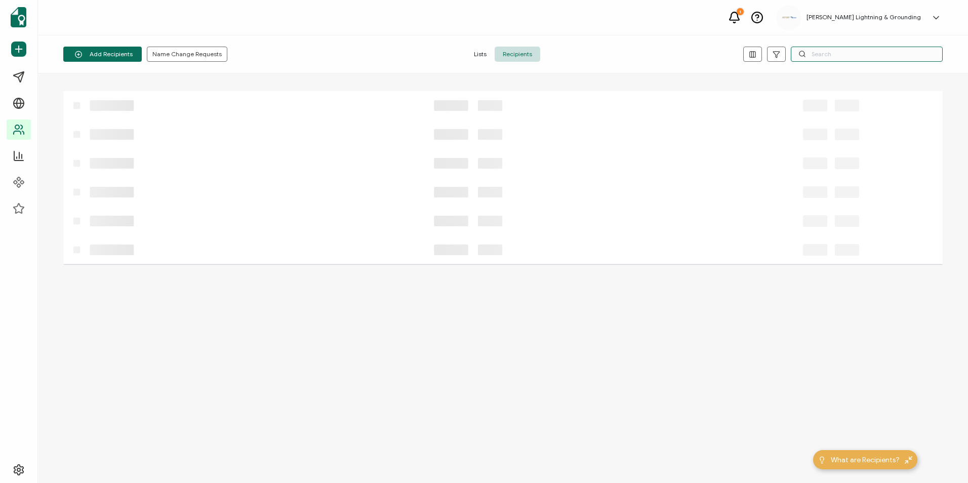
click at [655, 54] on input "text" at bounding box center [867, 54] width 152 height 15
paste input "A [PERSON_NAME]"
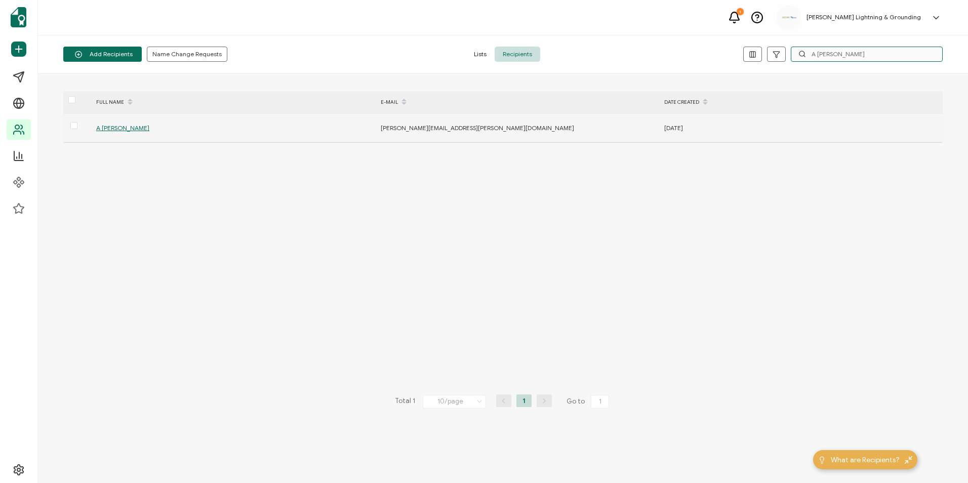
type input "A [PERSON_NAME]"
click at [121, 127] on span "A [PERSON_NAME]" at bounding box center [122, 128] width 53 height 8
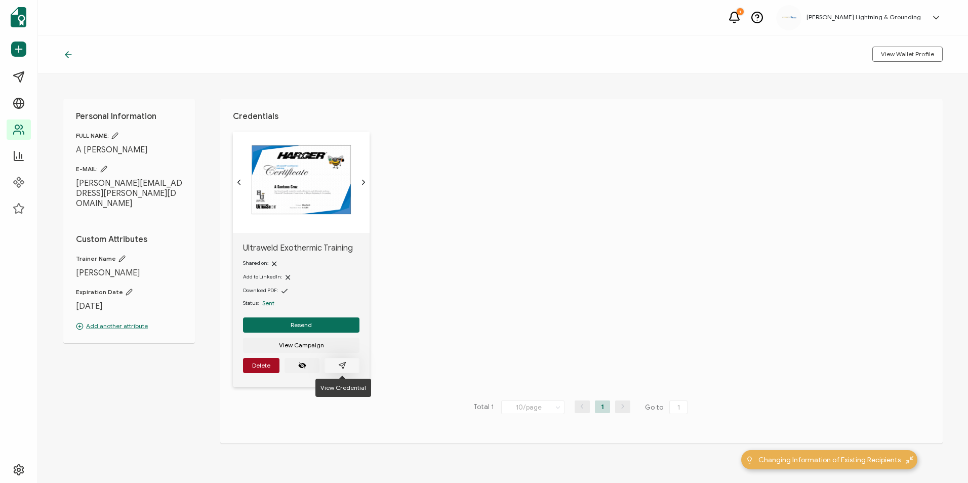
click at [345, 363] on icon "paper plane outline" at bounding box center [342, 365] width 7 height 7
click at [64, 56] on icon at bounding box center [68, 55] width 10 height 10
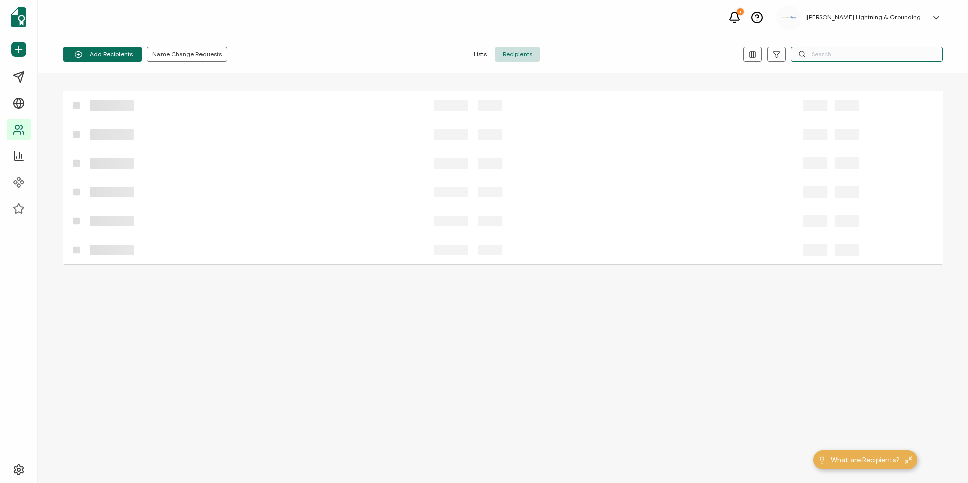
click at [655, 50] on input "text" at bounding box center [867, 54] width 152 height 15
paste input "[PERSON_NAME]"
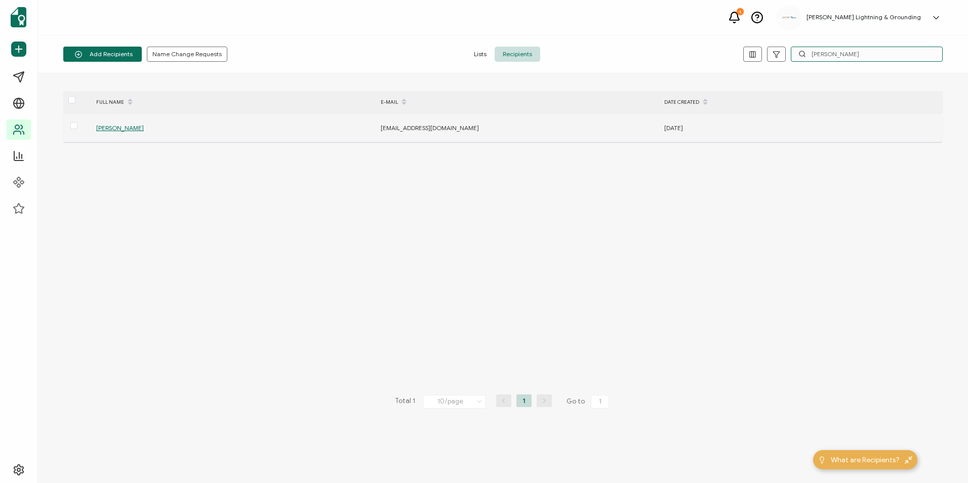
type input "[PERSON_NAME]"
click at [136, 126] on span "[PERSON_NAME]" at bounding box center [120, 128] width 48 height 8
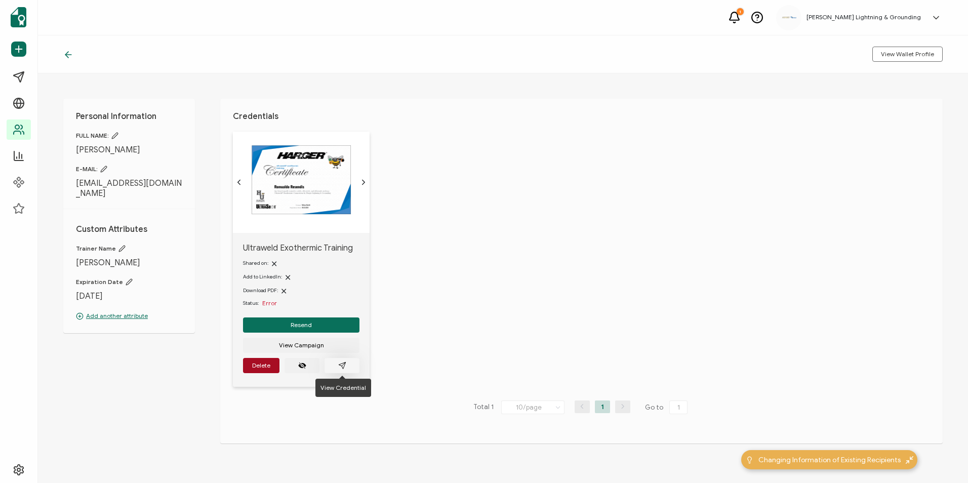
click at [345, 365] on icon "paper plane outline" at bounding box center [342, 366] width 8 height 8
click at [72, 54] on icon at bounding box center [68, 55] width 10 height 10
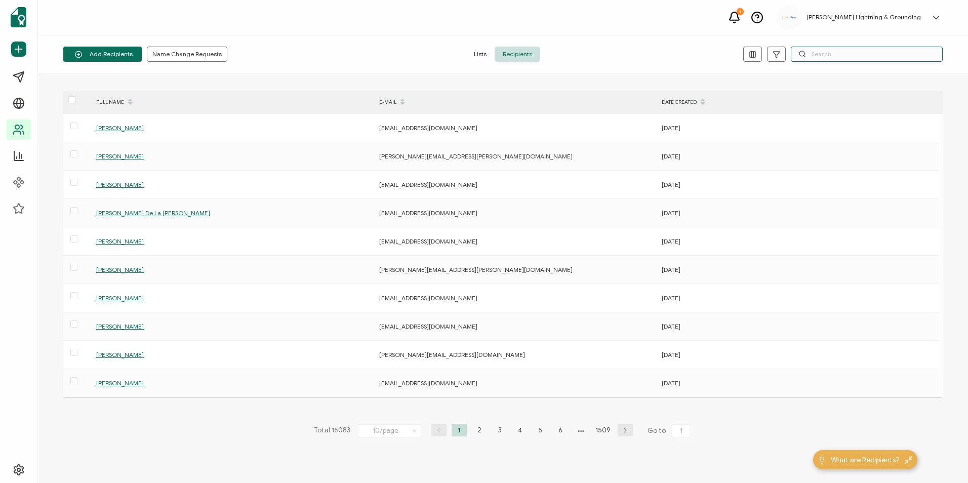
click at [655, 52] on input "text" at bounding box center [867, 54] width 152 height 15
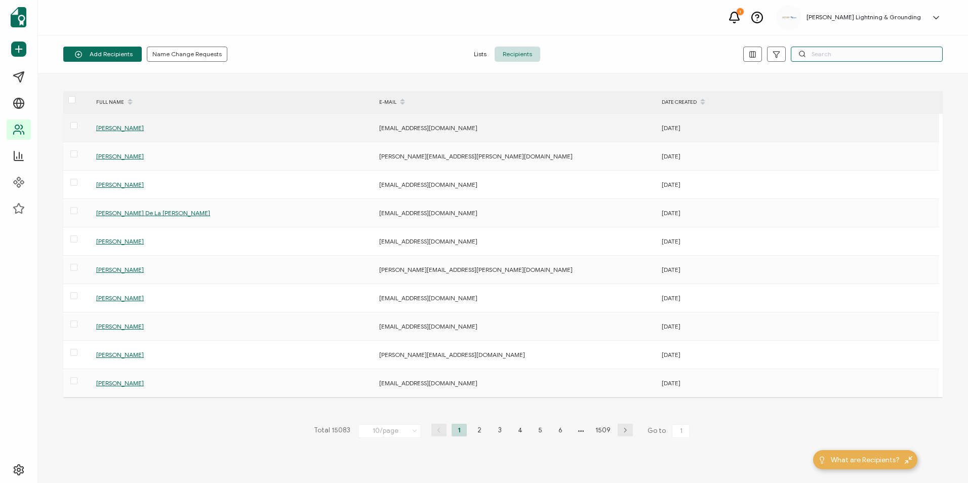
paste input "[PERSON_NAME]"
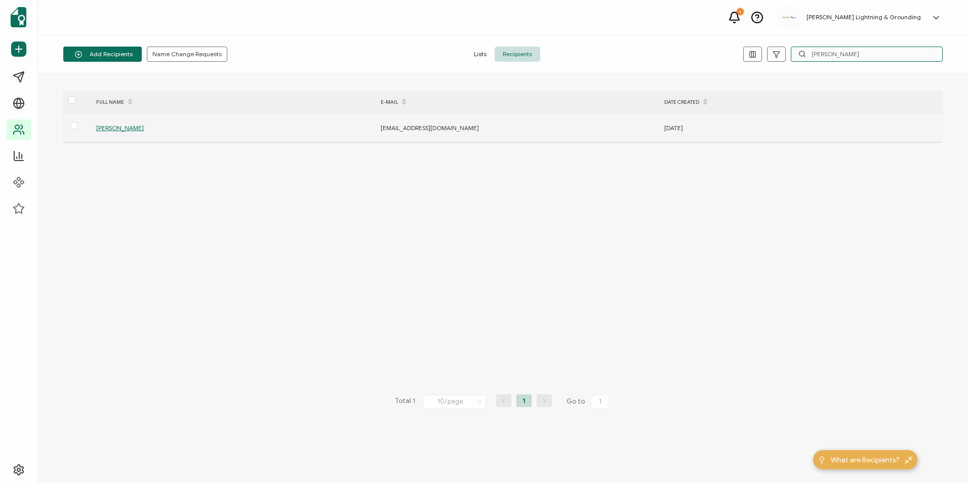
type input "[PERSON_NAME]"
click at [116, 133] on div "[PERSON_NAME]" at bounding box center [233, 128] width 284 height 12
click at [117, 130] on span "[PERSON_NAME]" at bounding box center [120, 128] width 48 height 8
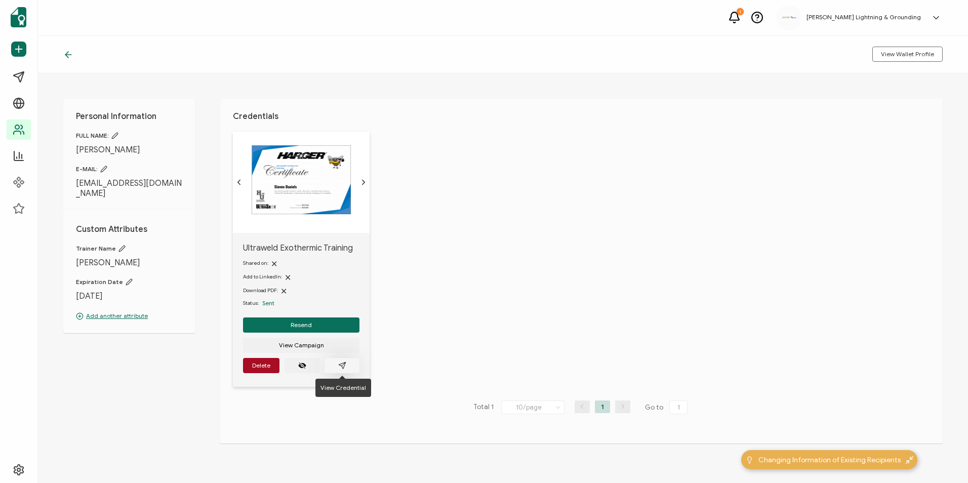
click at [338, 366] on icon "paper plane outline" at bounding box center [342, 366] width 8 height 8
click at [72, 51] on icon at bounding box center [68, 55] width 10 height 10
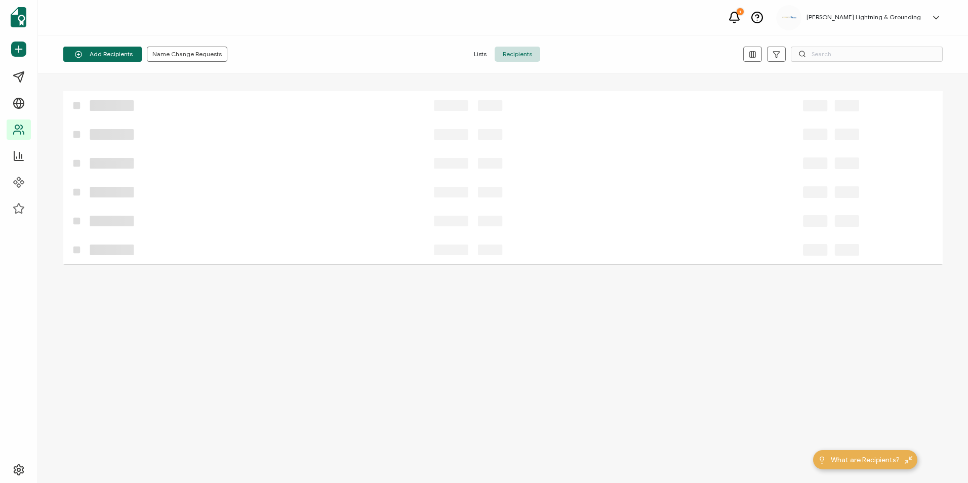
click at [655, 41] on div "Add Recipients Upload Spreadsheet Add a Single Recipient Name Change Requests L…" at bounding box center [503, 54] width 930 height 38
click at [655, 59] on input "text" at bounding box center [867, 54] width 152 height 15
paste input "[PERSON_NAME]"
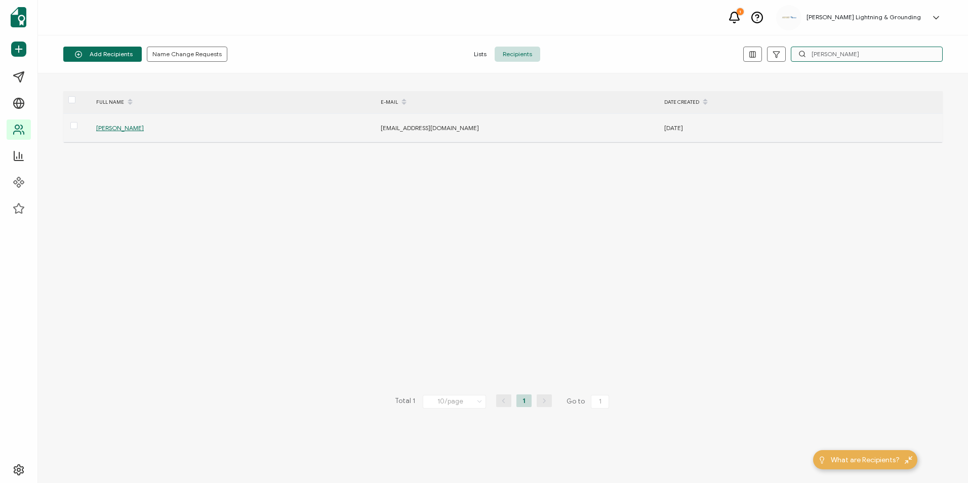
type input "[PERSON_NAME]"
click at [126, 130] on span "[PERSON_NAME]" at bounding box center [120, 128] width 48 height 8
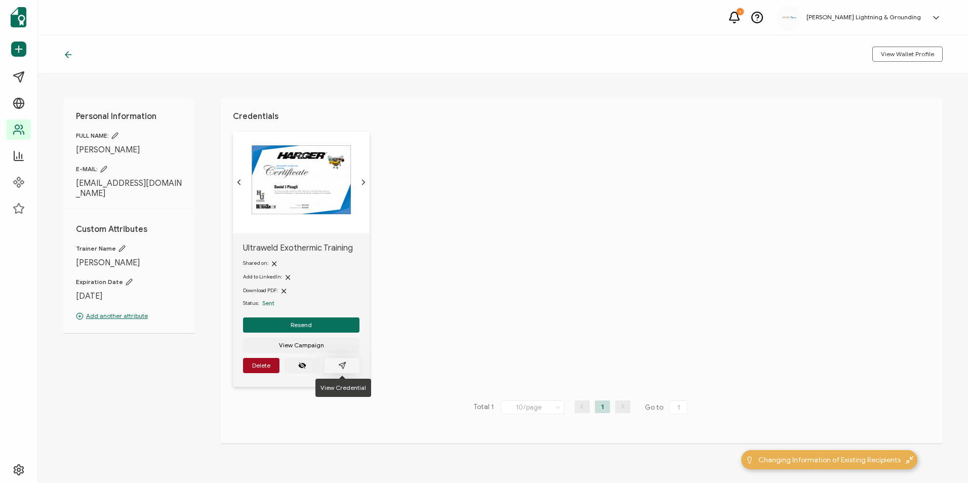
click at [359, 370] on button "button" at bounding box center [342, 365] width 35 height 15
click at [66, 54] on icon at bounding box center [66, 55] width 3 height 6
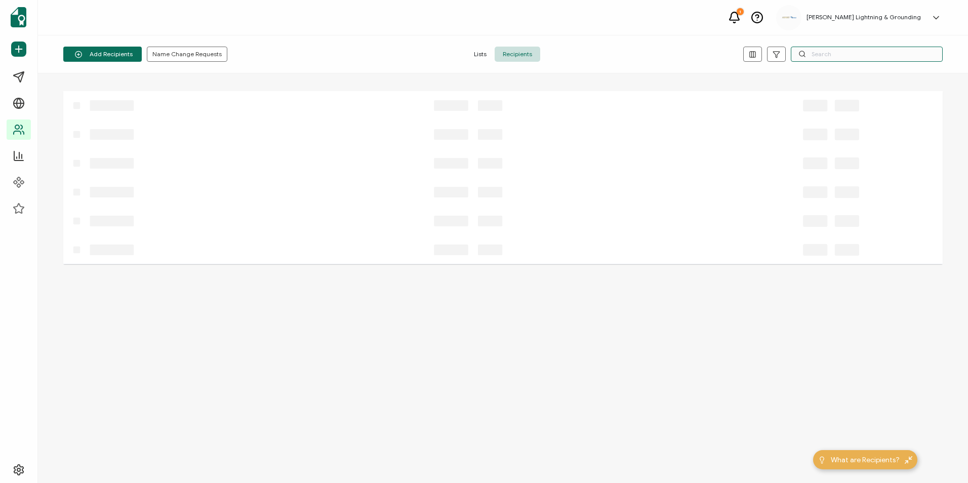
click at [655, 56] on input "text" at bounding box center [867, 54] width 152 height 15
paste input "[PERSON_NAME]"
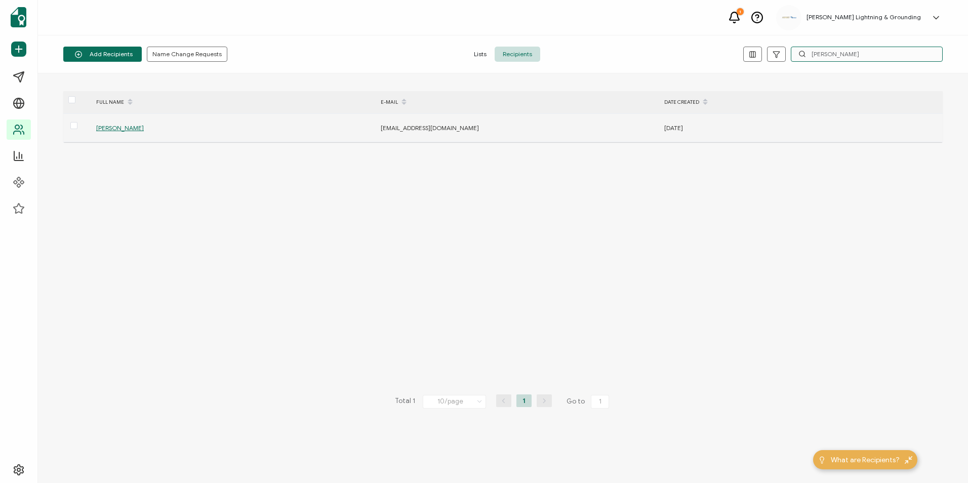
type input "[PERSON_NAME]"
click at [114, 131] on span "[PERSON_NAME]" at bounding box center [120, 128] width 48 height 8
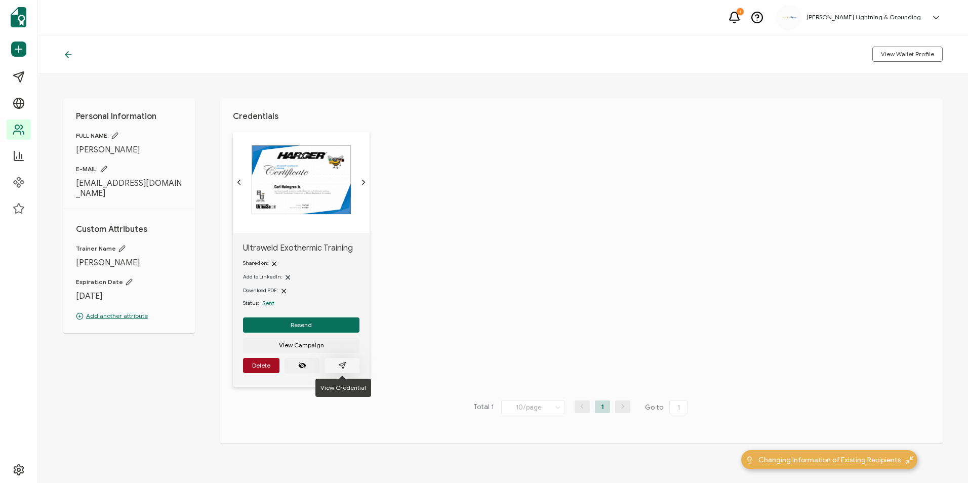
click at [350, 363] on button "button" at bounding box center [342, 365] width 35 height 15
click at [64, 55] on icon at bounding box center [68, 55] width 10 height 10
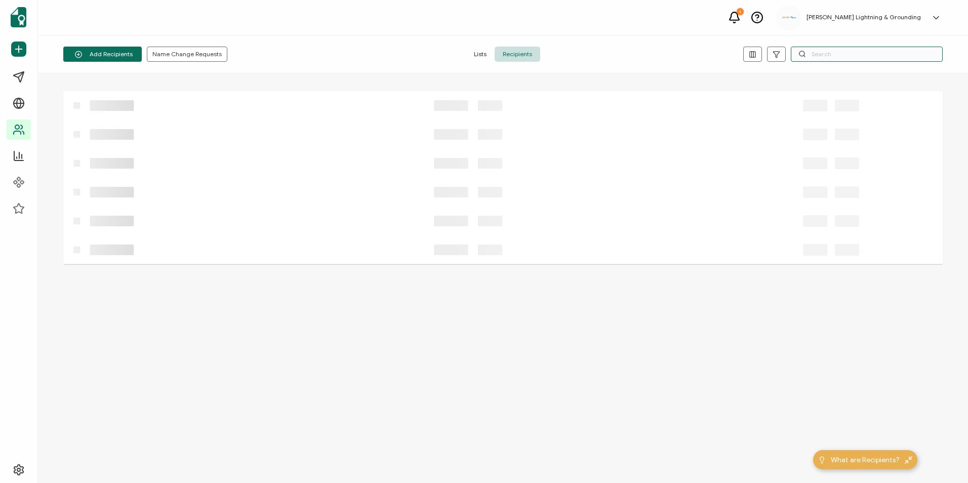
click at [655, 52] on input "text" at bounding box center [867, 54] width 152 height 15
paste input "[PERSON_NAME]"
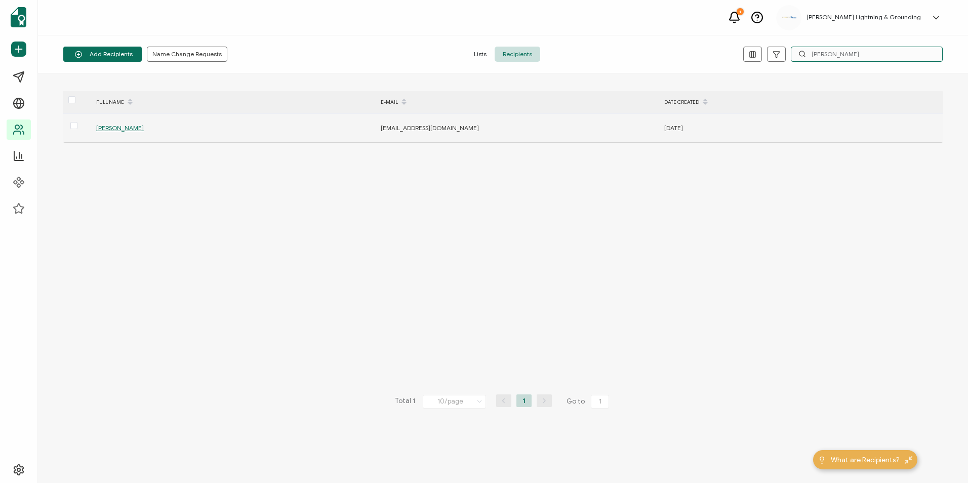
type input "[PERSON_NAME]"
click at [114, 129] on span "[PERSON_NAME]" at bounding box center [120, 128] width 48 height 8
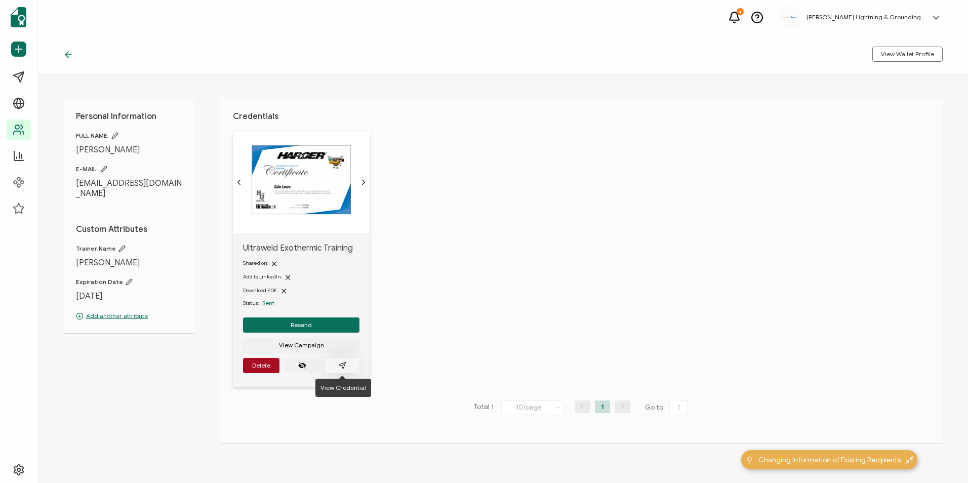
click at [349, 368] on button "button" at bounding box center [342, 365] width 35 height 15
click at [64, 57] on icon at bounding box center [68, 55] width 10 height 10
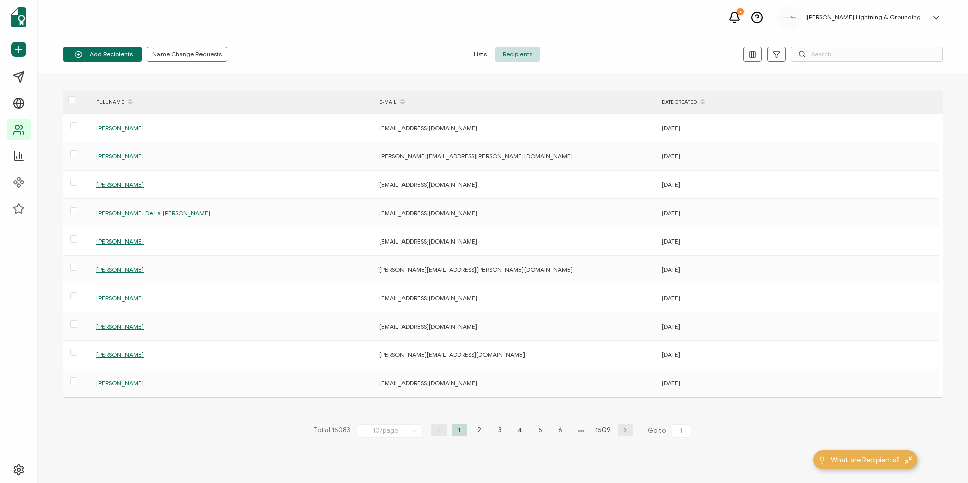
click at [655, 53] on div at bounding box center [796, 54] width 293 height 15
click at [655, 56] on input "text" at bounding box center [867, 54] width 152 height 15
paste input "[PERSON_NAME]"
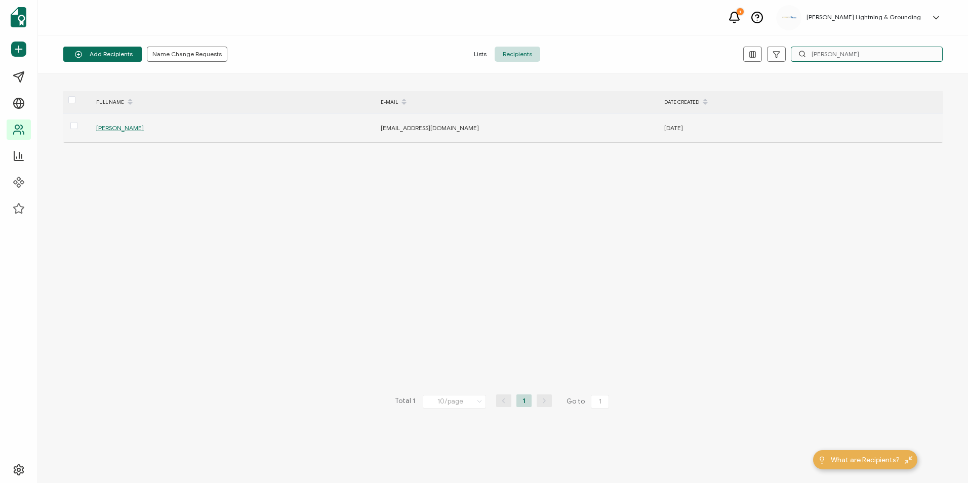
type input "[PERSON_NAME]"
click at [129, 129] on span "[PERSON_NAME]" at bounding box center [120, 128] width 48 height 8
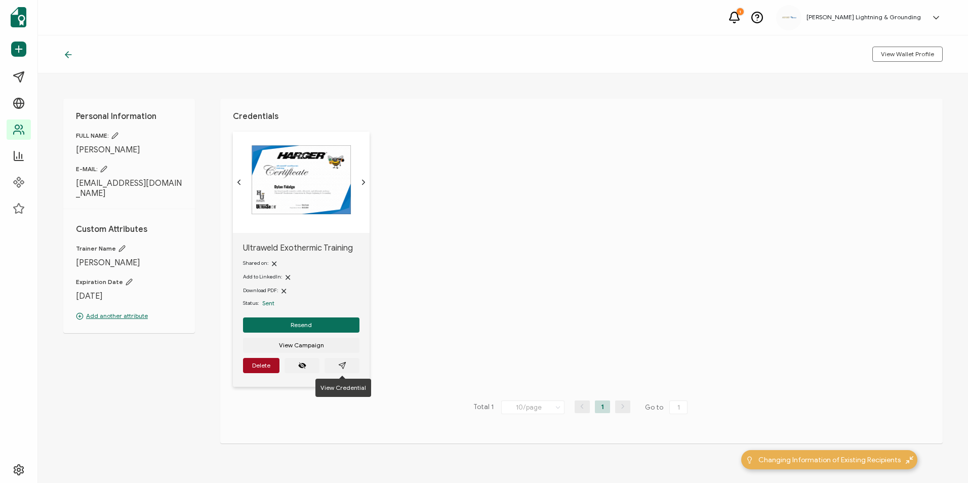
click at [342, 374] on div "Ultraweld Exothermic Training Shared on: Add to LinkedIn: Download PDF: Status:…" at bounding box center [301, 310] width 137 height 154
click at [345, 369] on icon "paper plane outline" at bounding box center [342, 366] width 8 height 8
click at [67, 55] on icon at bounding box center [68, 55] width 6 height 0
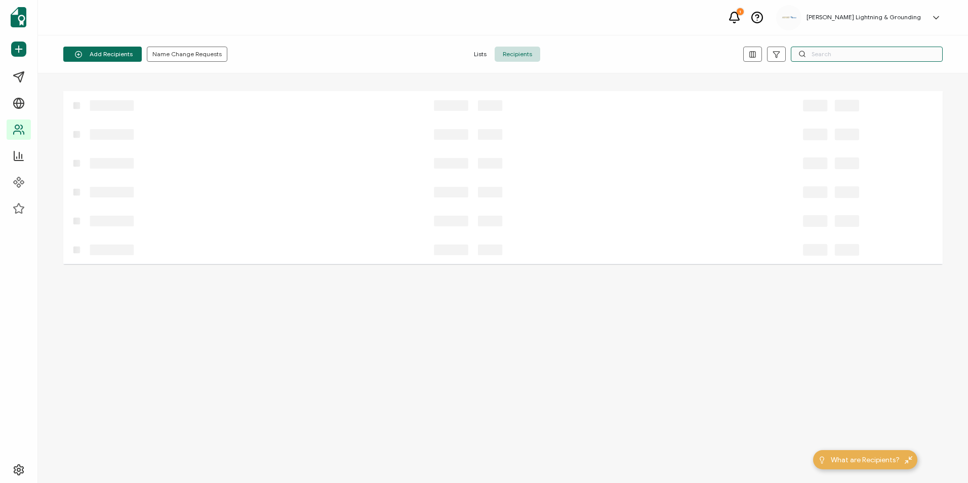
click at [655, 49] on input "text" at bounding box center [867, 54] width 152 height 15
paste input "[PERSON_NAME]"
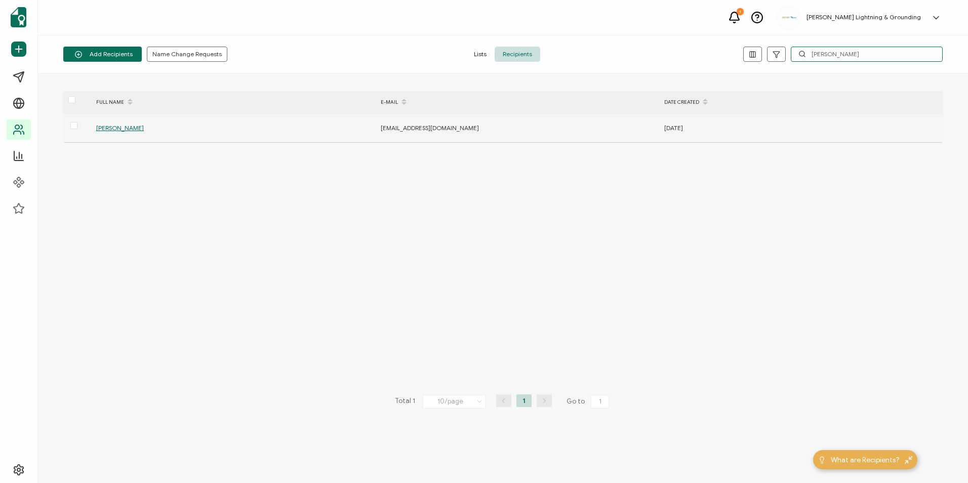
type input "[PERSON_NAME]"
click at [116, 133] on div "[PERSON_NAME]" at bounding box center [233, 128] width 284 height 12
click at [116, 130] on span "[PERSON_NAME]" at bounding box center [120, 128] width 48 height 8
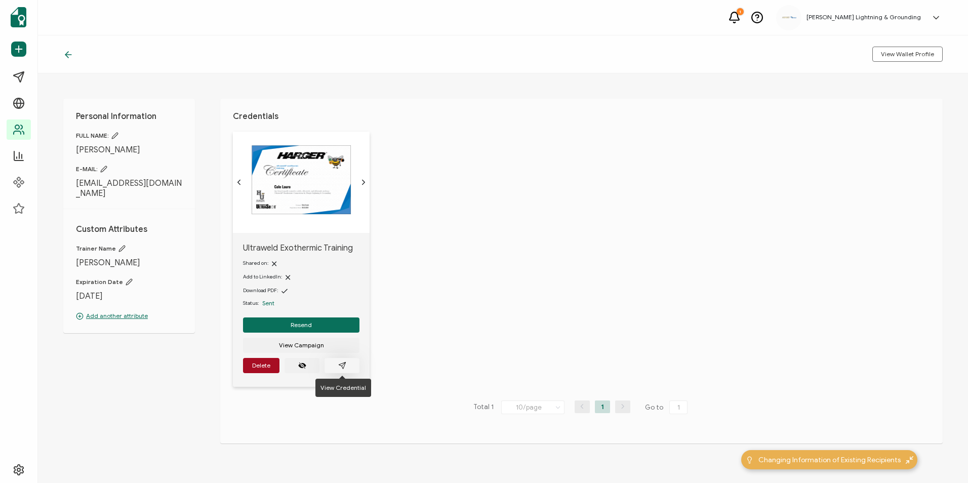
click at [355, 365] on button "button" at bounding box center [342, 365] width 35 height 15
click at [67, 58] on icon at bounding box center [68, 55] width 10 height 10
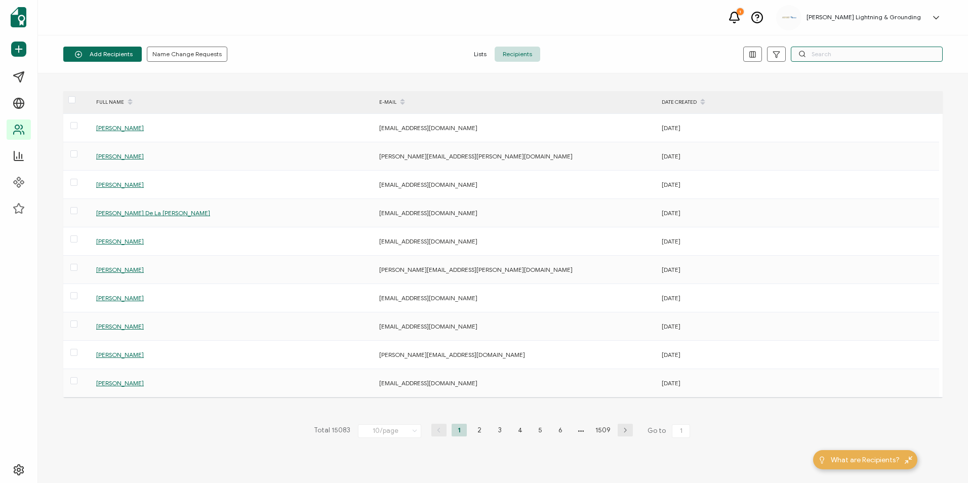
click at [655, 56] on input "text" at bounding box center [867, 54] width 152 height 15
paste input "[PERSON_NAME]"
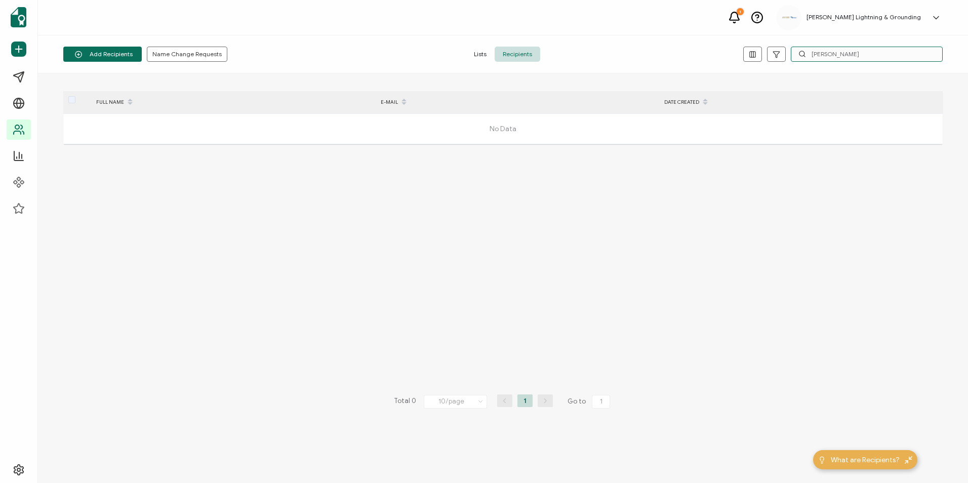
click at [655, 54] on input "[PERSON_NAME]" at bounding box center [867, 54] width 152 height 15
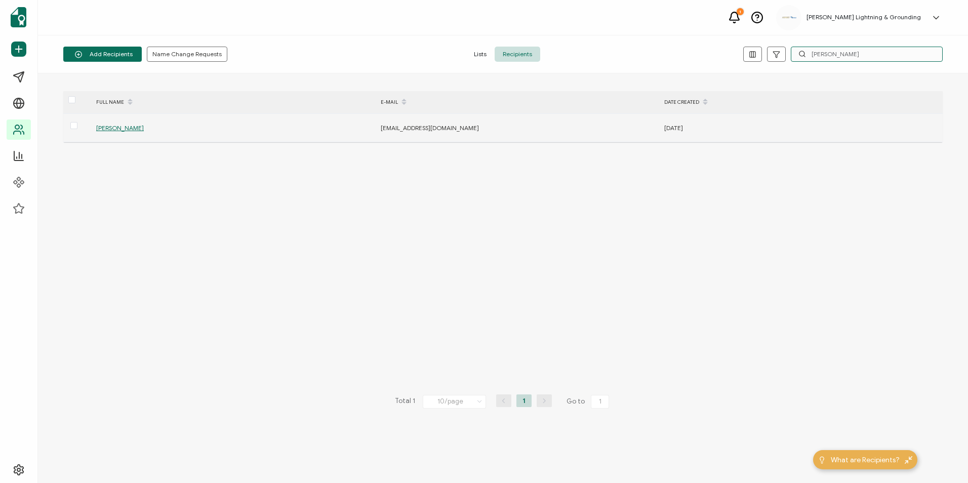
type input "[PERSON_NAME]"
click at [117, 129] on span "[PERSON_NAME]" at bounding box center [120, 128] width 48 height 8
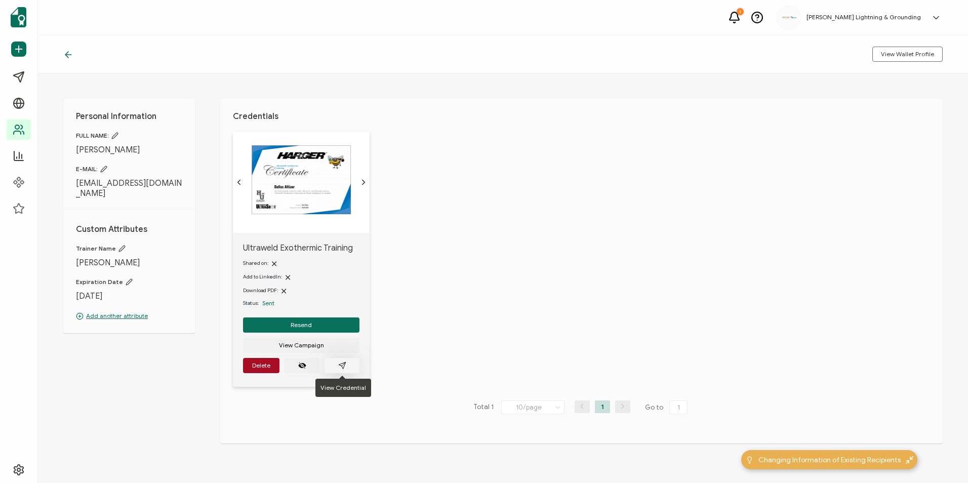
click at [352, 369] on button "button" at bounding box center [342, 365] width 35 height 15
click at [307, 328] on span "Resend" at bounding box center [301, 325] width 21 height 6
click at [70, 52] on icon at bounding box center [68, 55] width 10 height 10
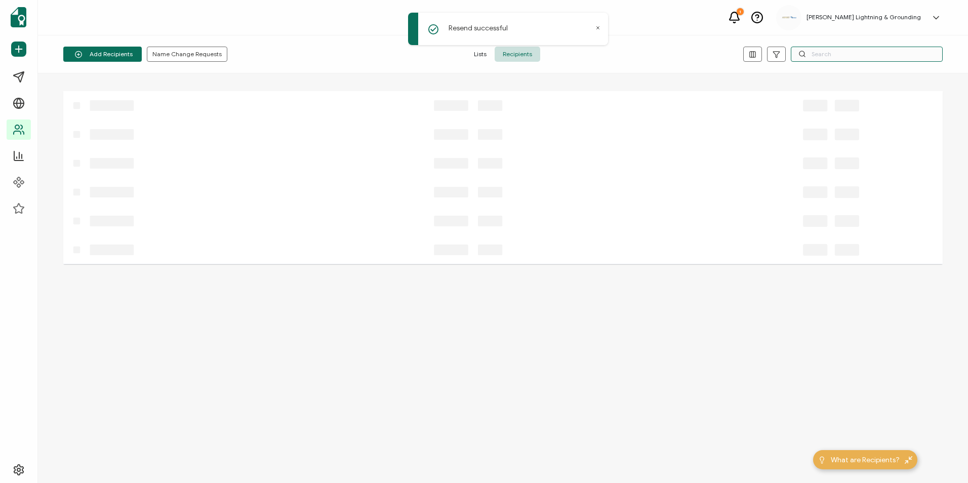
click at [655, 48] on input "text" at bounding box center [867, 54] width 152 height 15
paste input "[PERSON_NAME]"
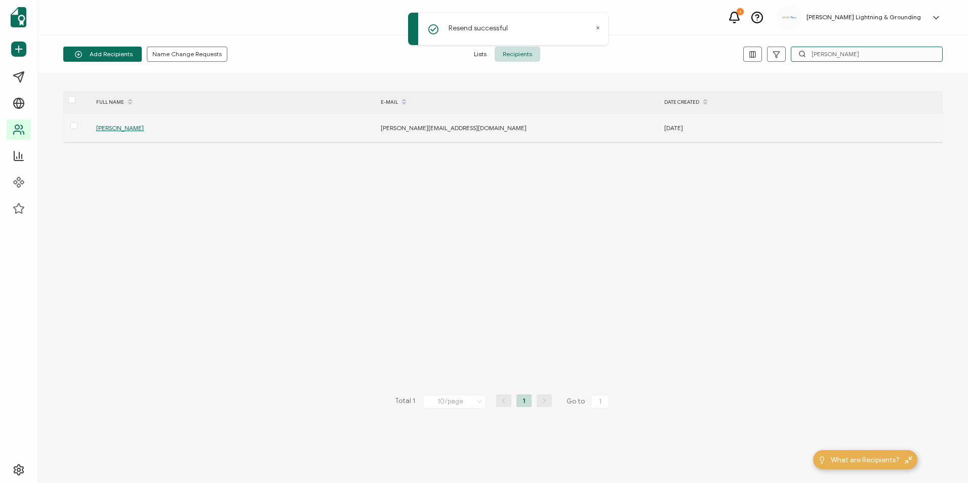
type input "[PERSON_NAME]"
click at [132, 130] on span "[PERSON_NAME]" at bounding box center [120, 128] width 48 height 8
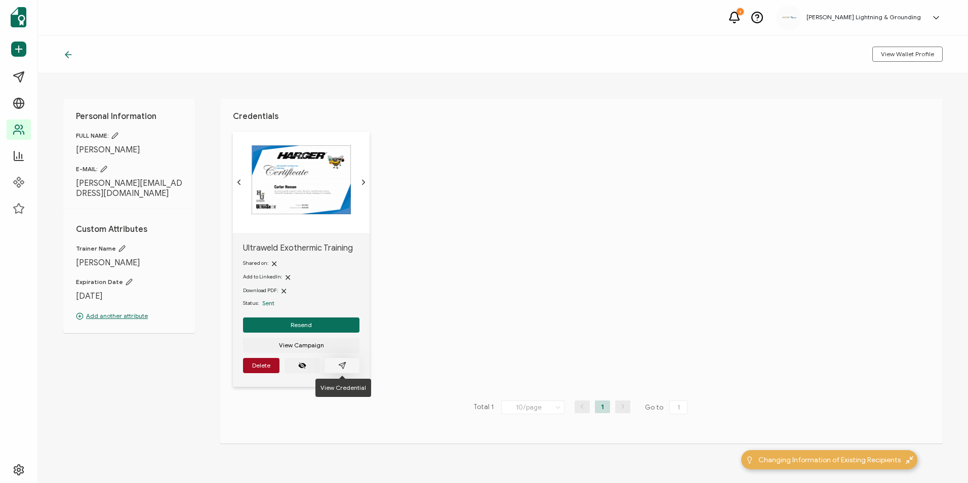
click at [342, 365] on icon "paper plane outline" at bounding box center [342, 366] width 8 height 8
click at [317, 326] on button "Resend" at bounding box center [301, 325] width 116 height 15
click at [65, 55] on icon at bounding box center [68, 55] width 6 height 0
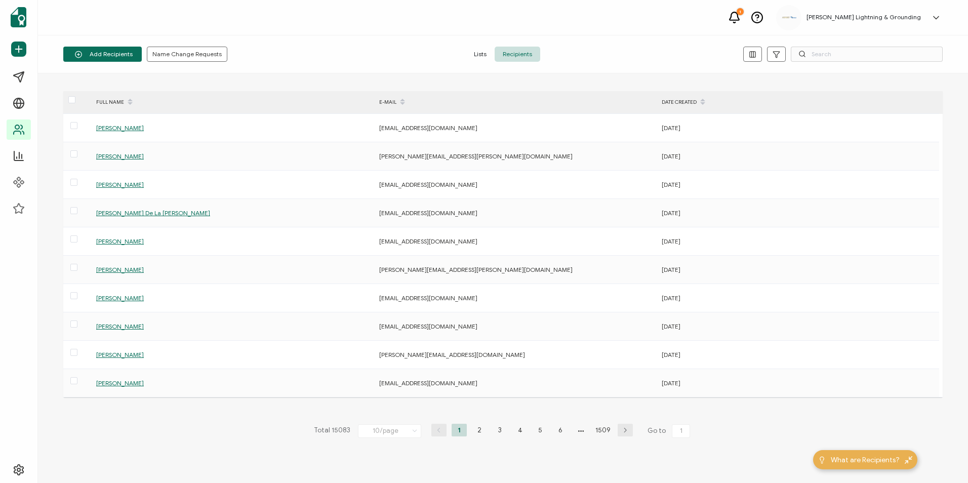
click at [655, 53] on icon at bounding box center [803, 54] width 8 height 8
click at [655, 57] on input "text" at bounding box center [867, 54] width 152 height 15
paste input "[PERSON_NAME]"
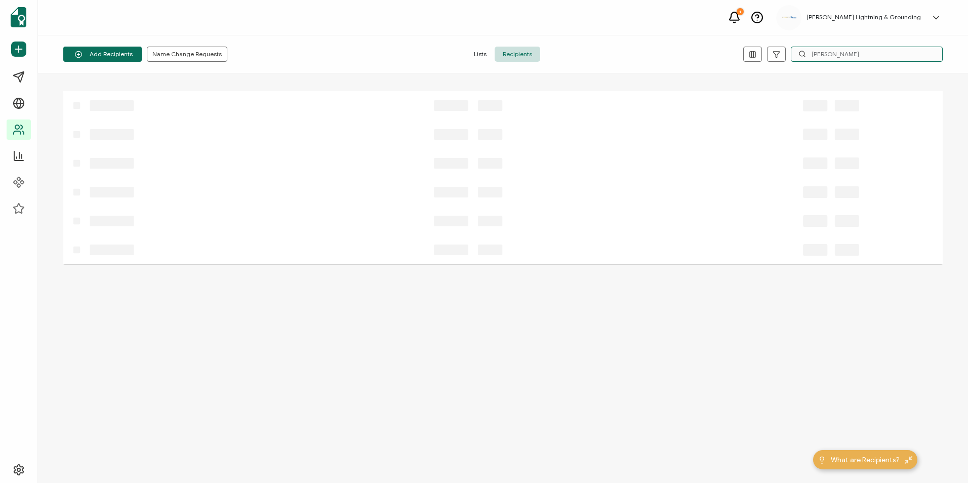
type input "[PERSON_NAME]"
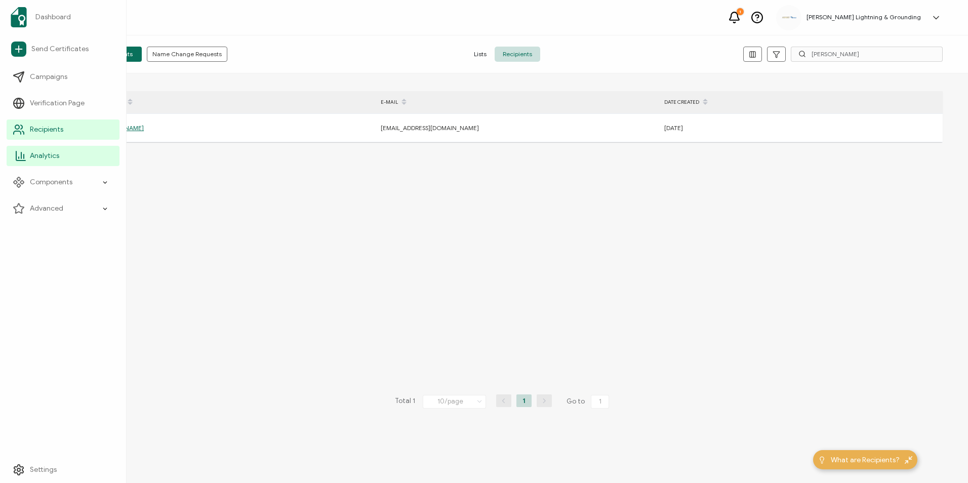
click at [16, 164] on link "Analytics" at bounding box center [63, 156] width 113 height 20
